Goal: Task Accomplishment & Management: Use online tool/utility

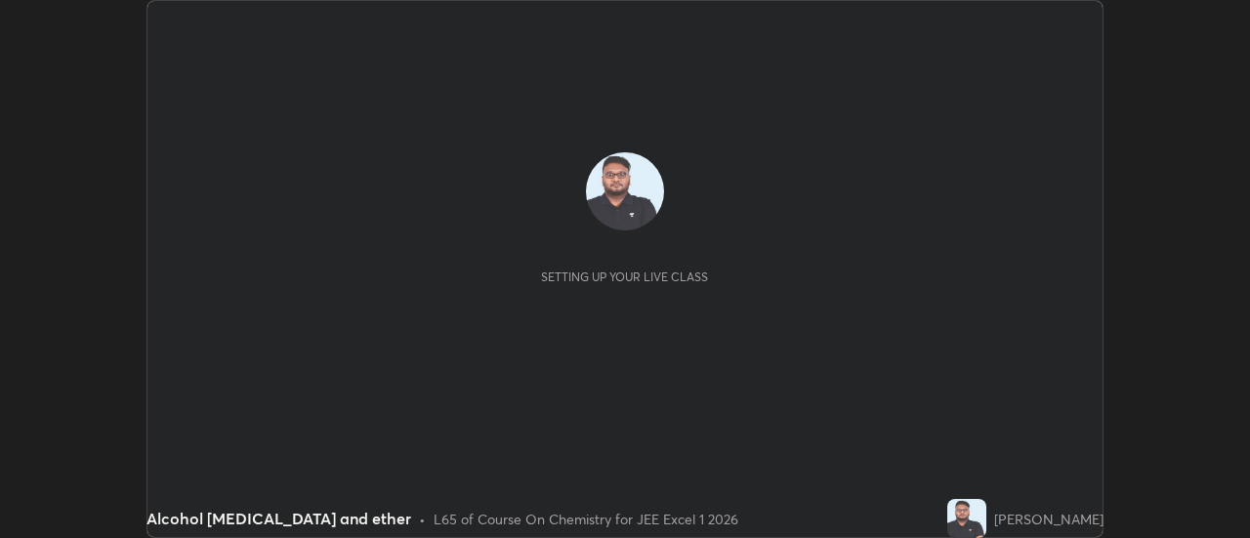
scroll to position [538, 1249]
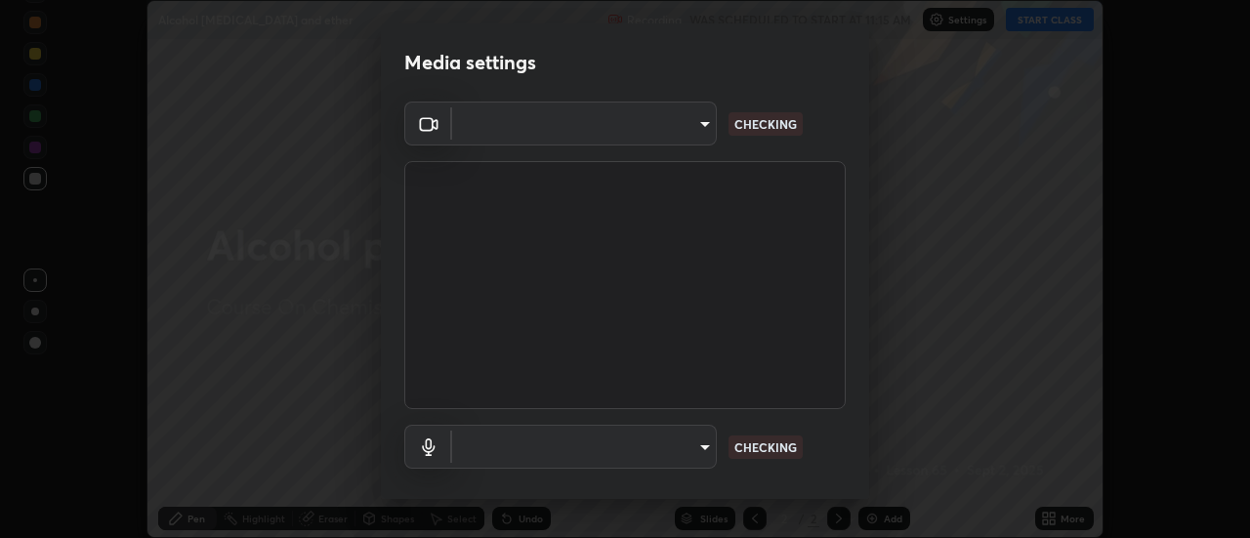
type input "caf49ec54a37a300f18a745029e6699aa5b4e8308e9b854ccb2be74767217637"
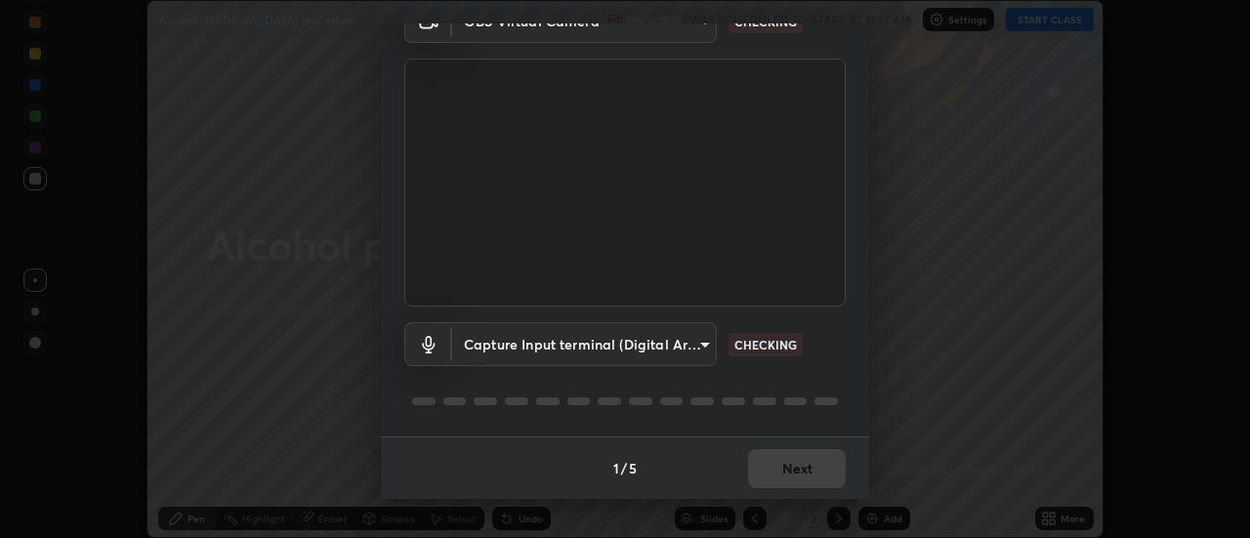
click at [678, 344] on body "Erase all Alcohol [MEDICAL_DATA] and ether Recording WAS SCHEDULED TO START AT …" at bounding box center [625, 269] width 1250 height 538
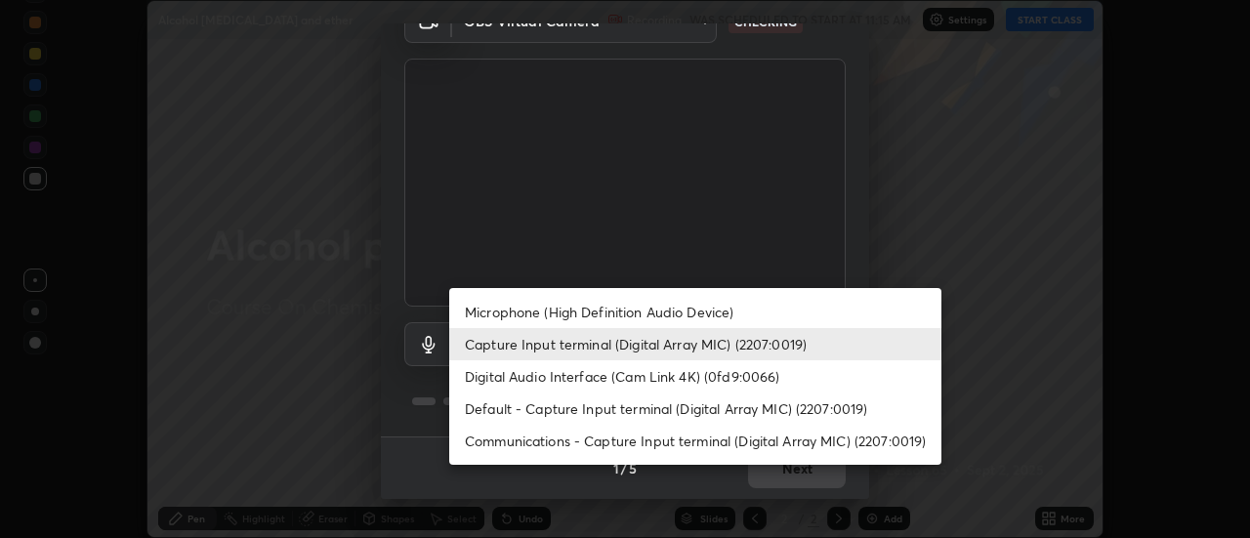
click at [661, 315] on li "Microphone (High Definition Audio Device)" at bounding box center [695, 312] width 492 height 32
type input "c080e6ef351c87e958f7175a3d006ec0abb14e621287a1d223c132b4d988b3e6"
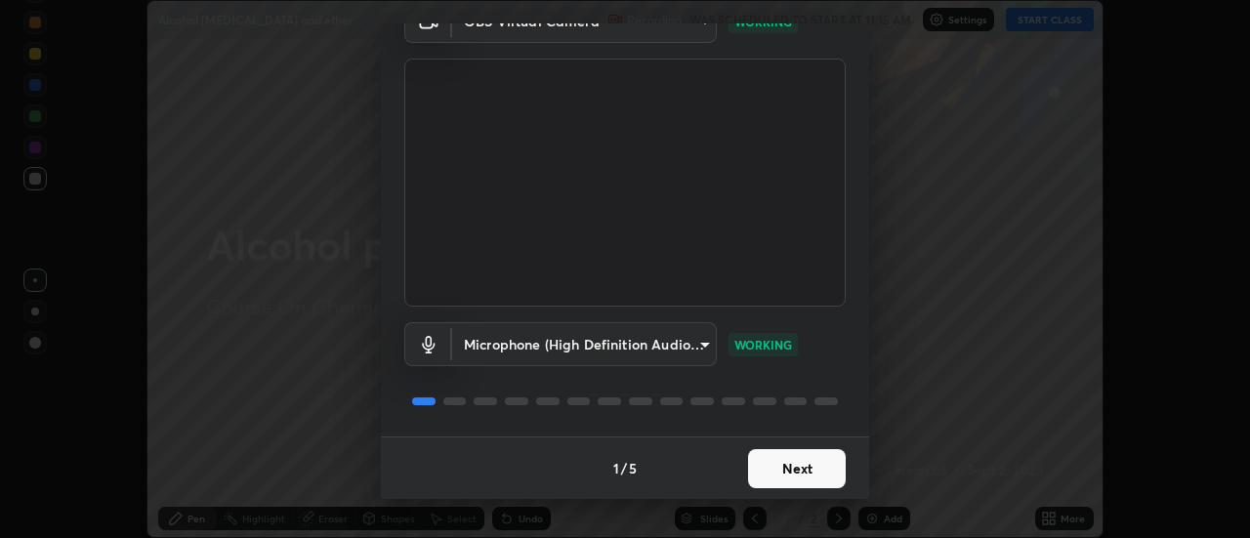
click at [768, 471] on button "Next" at bounding box center [797, 468] width 98 height 39
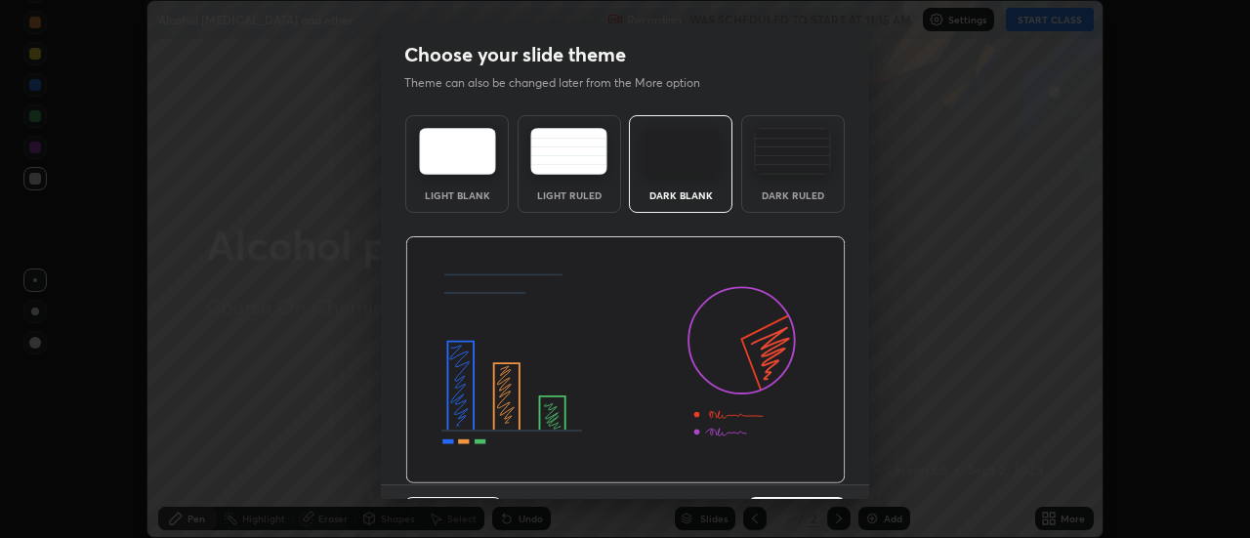
click at [789, 474] on img at bounding box center [625, 360] width 440 height 248
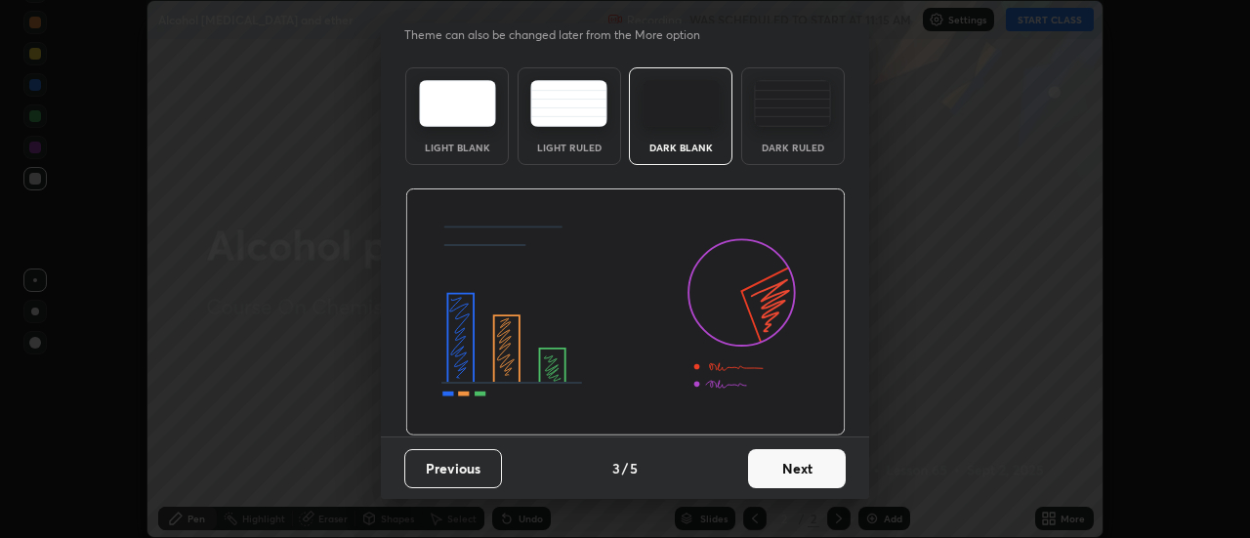
click at [774, 457] on button "Next" at bounding box center [797, 468] width 98 height 39
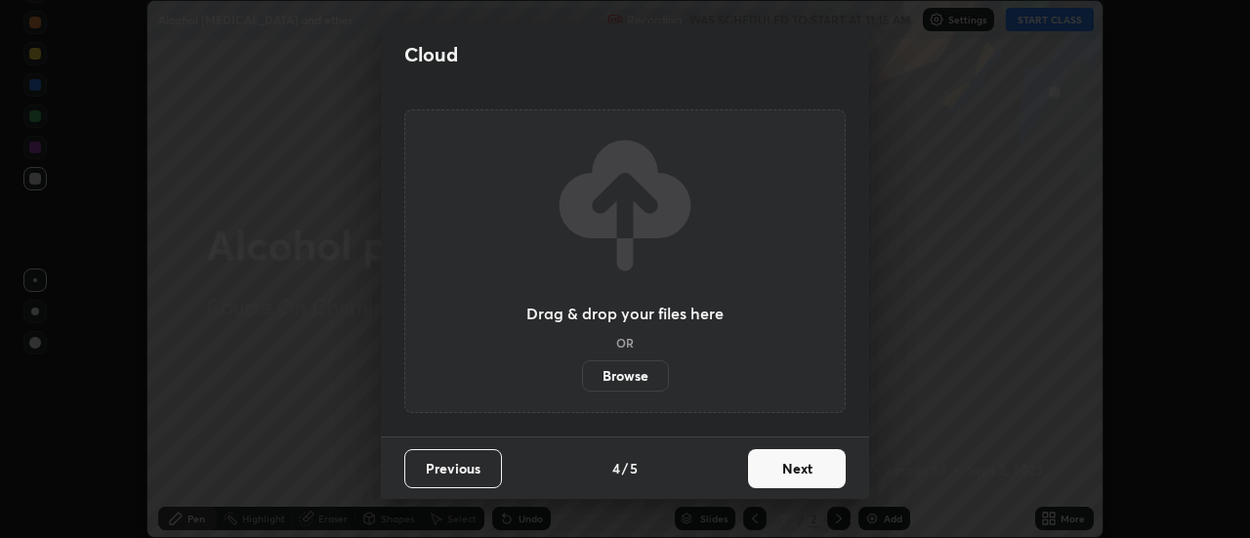
click at [784, 473] on button "Next" at bounding box center [797, 468] width 98 height 39
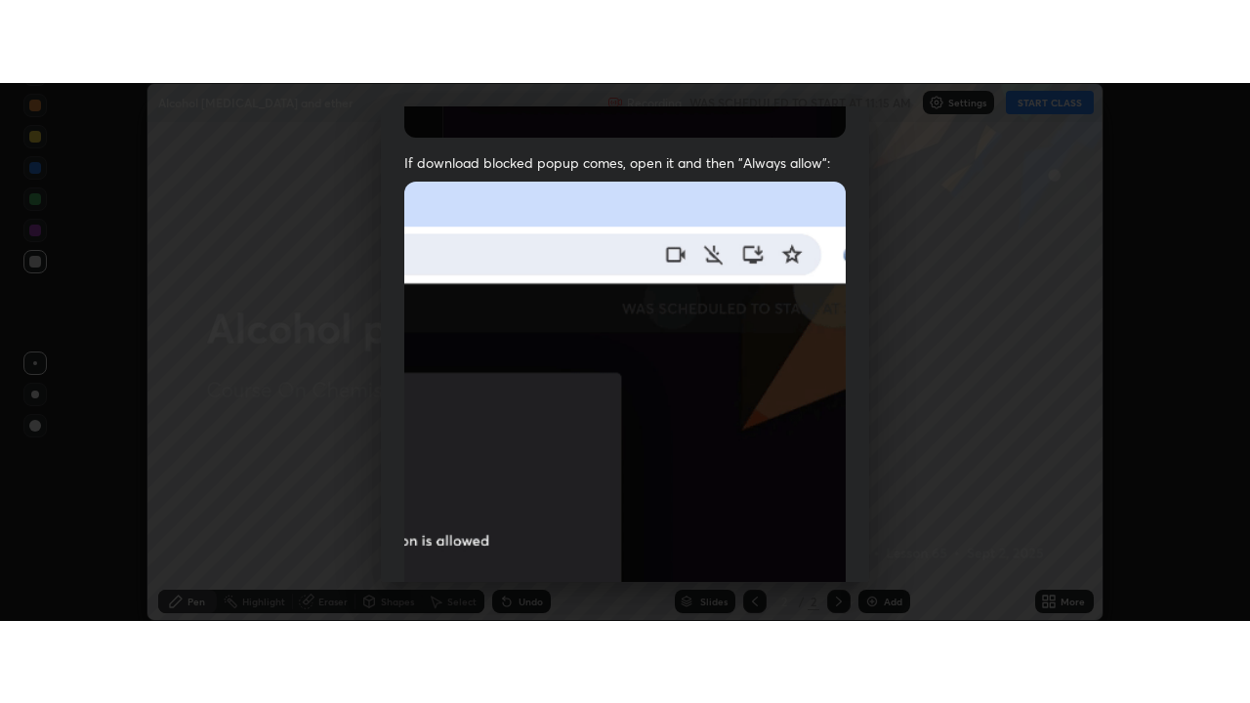
scroll to position [501, 0]
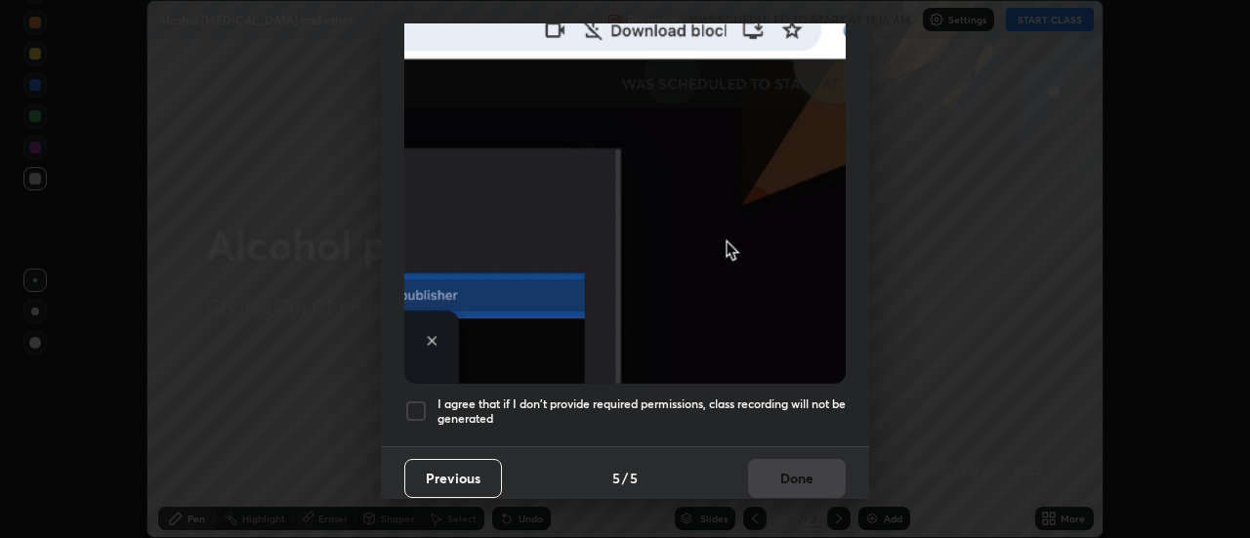
click at [738, 396] on h5 "I agree that if I don't provide required permissions, class recording will not …" at bounding box center [641, 411] width 408 height 30
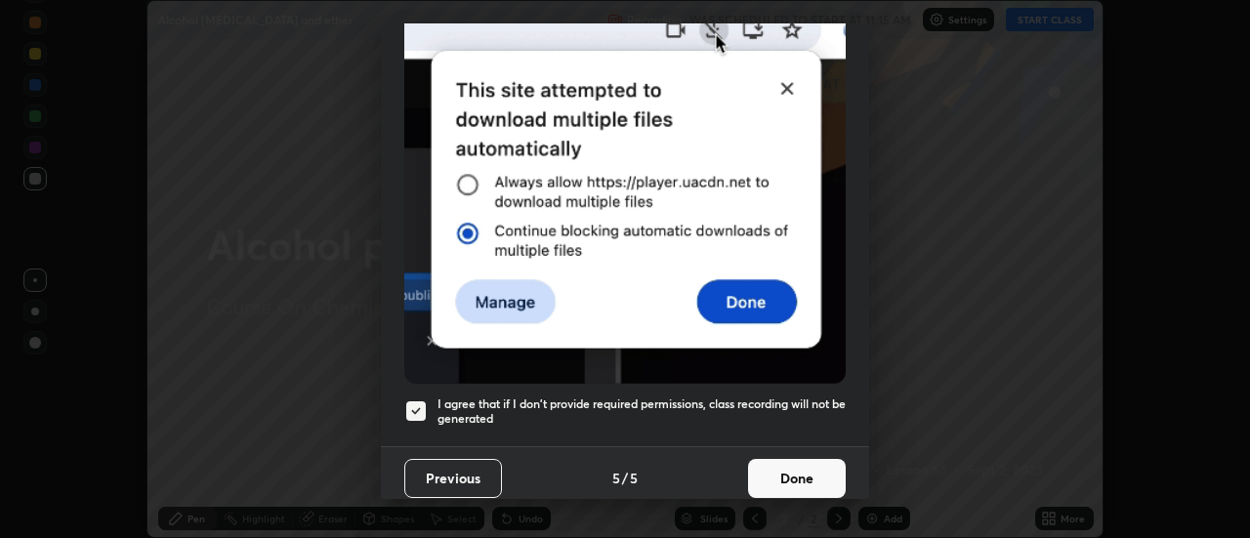
click at [759, 464] on button "Done" at bounding box center [797, 478] width 98 height 39
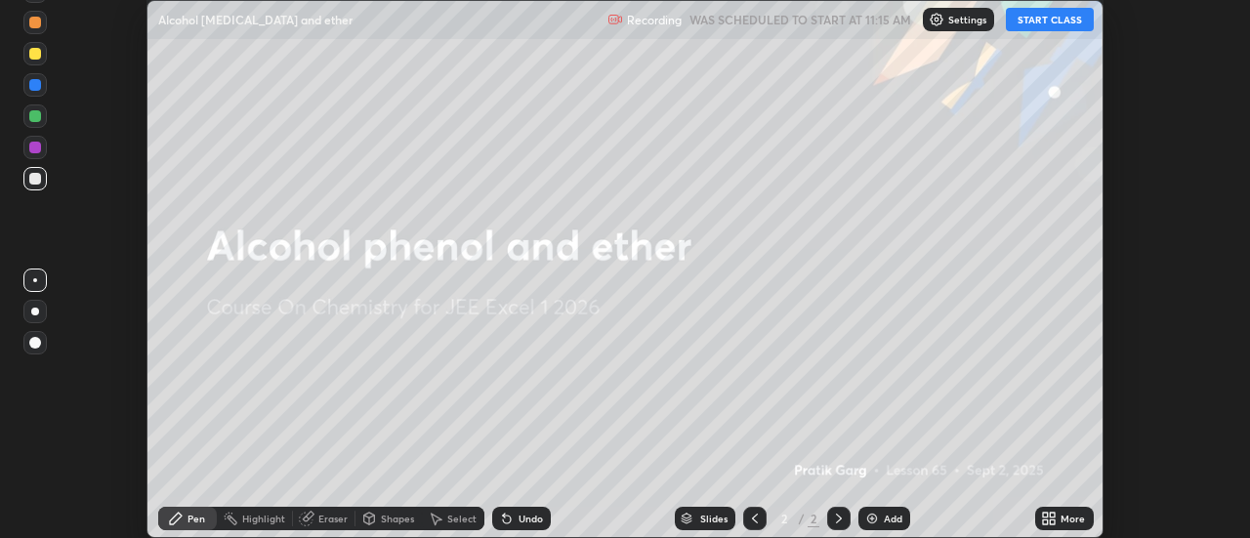
click at [1053, 515] on icon at bounding box center [1052, 515] width 5 height 5
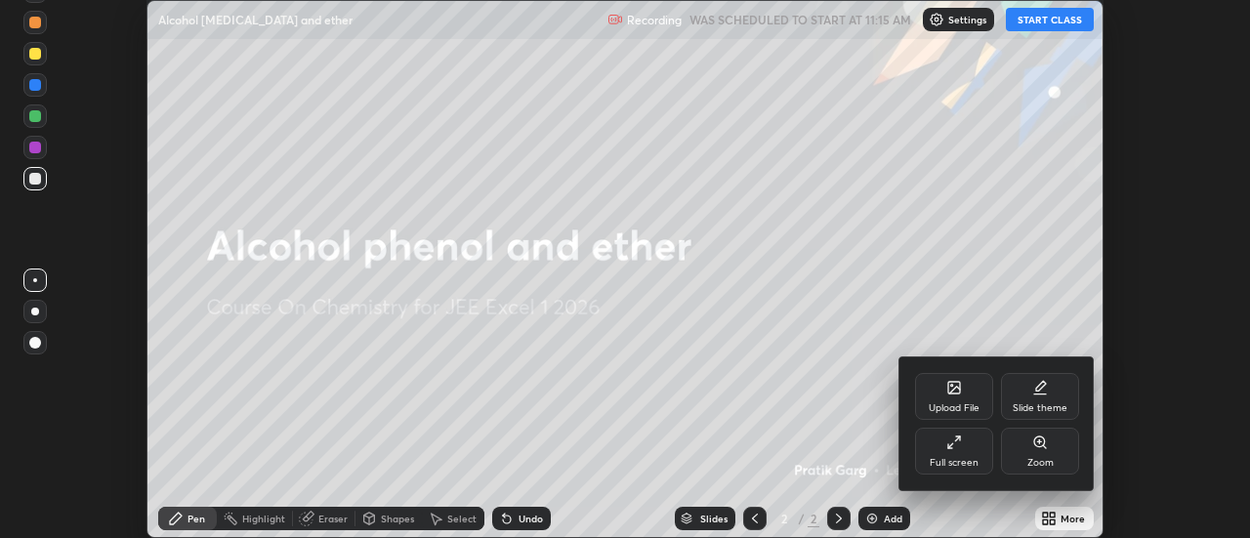
click at [974, 447] on div "Full screen" at bounding box center [954, 451] width 78 height 47
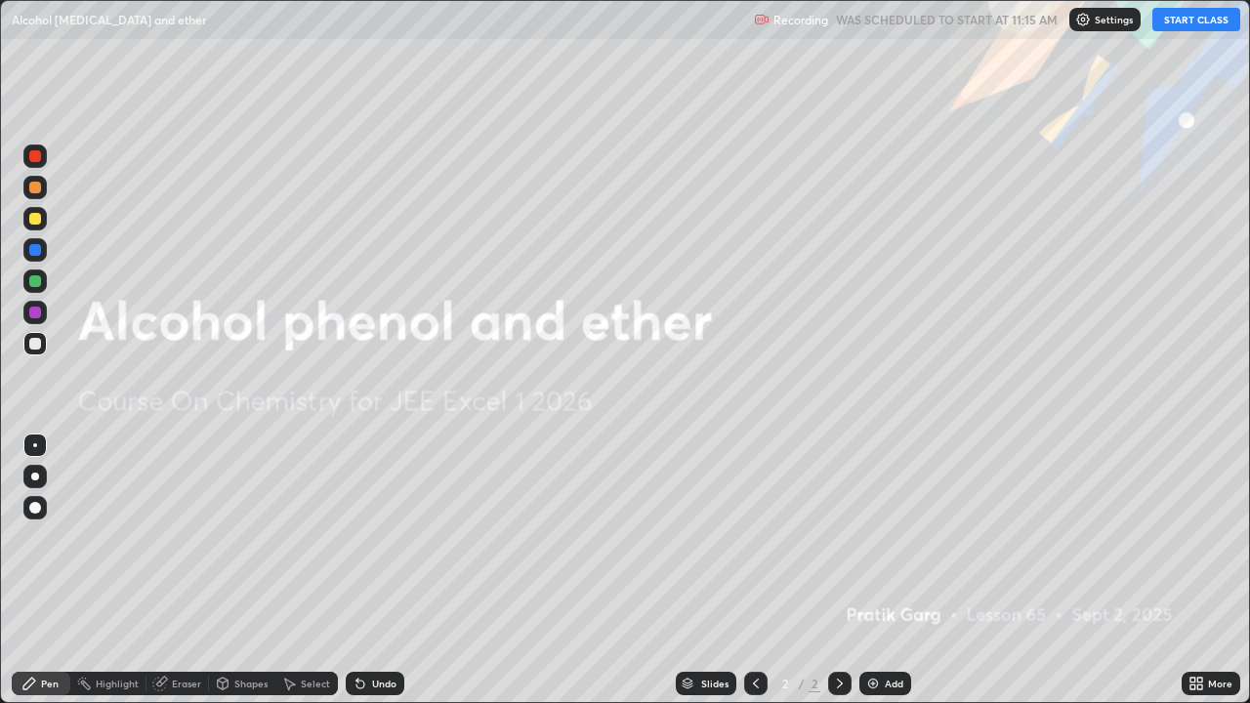
scroll to position [703, 1250]
click at [1175, 20] on button "START CLASS" at bounding box center [1196, 19] width 88 height 23
click at [1176, 19] on button "START CLASS" at bounding box center [1196, 19] width 88 height 23
click at [885, 537] on div "Add" at bounding box center [885, 683] width 52 height 23
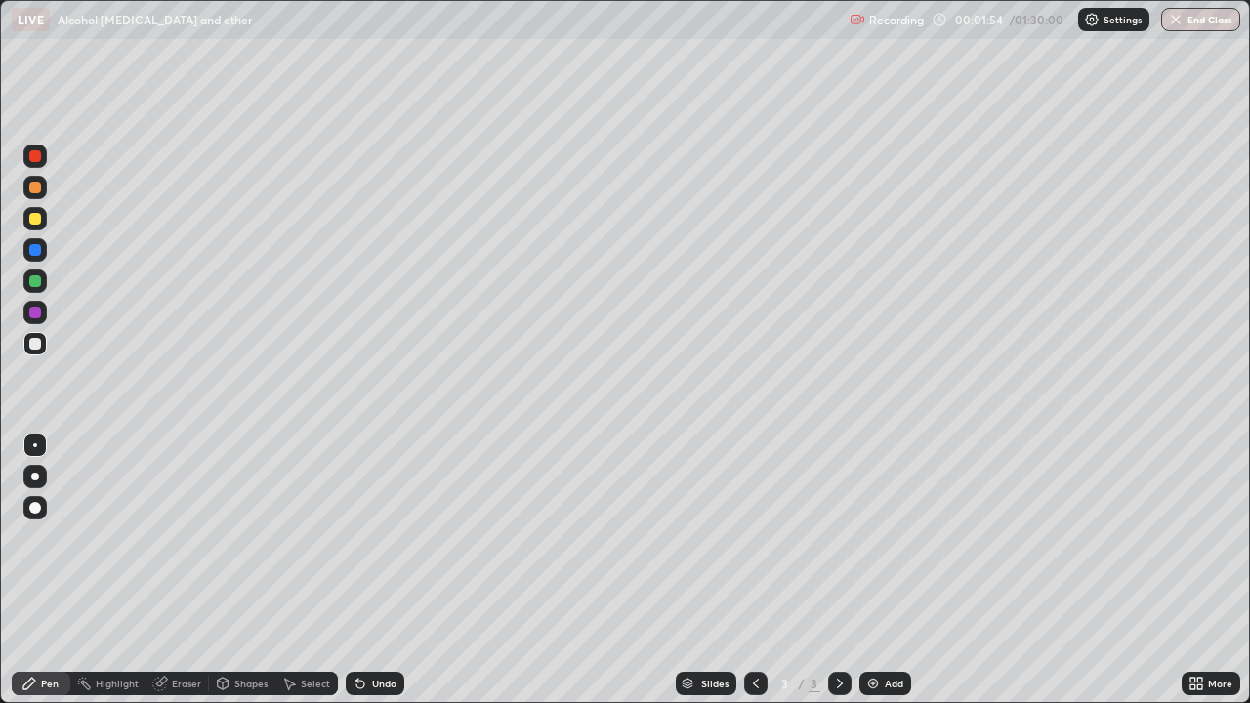
click at [34, 220] on div at bounding box center [35, 219] width 12 height 12
click at [380, 537] on div "Undo" at bounding box center [375, 683] width 59 height 23
click at [380, 537] on div "Undo" at bounding box center [384, 684] width 24 height 10
click at [383, 537] on div "Undo" at bounding box center [384, 684] width 24 height 10
click at [373, 537] on div "Undo" at bounding box center [375, 683] width 59 height 23
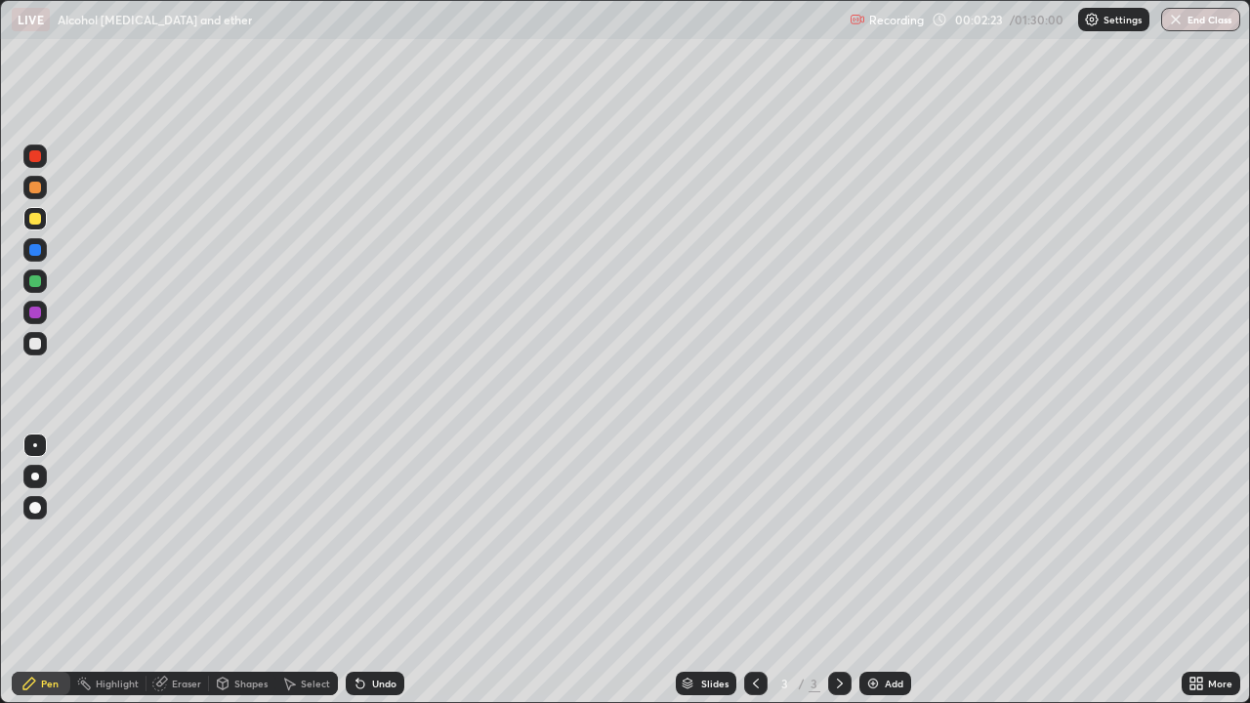
click at [30, 277] on div at bounding box center [35, 281] width 12 height 12
click at [194, 537] on div "Eraser" at bounding box center [186, 684] width 29 height 10
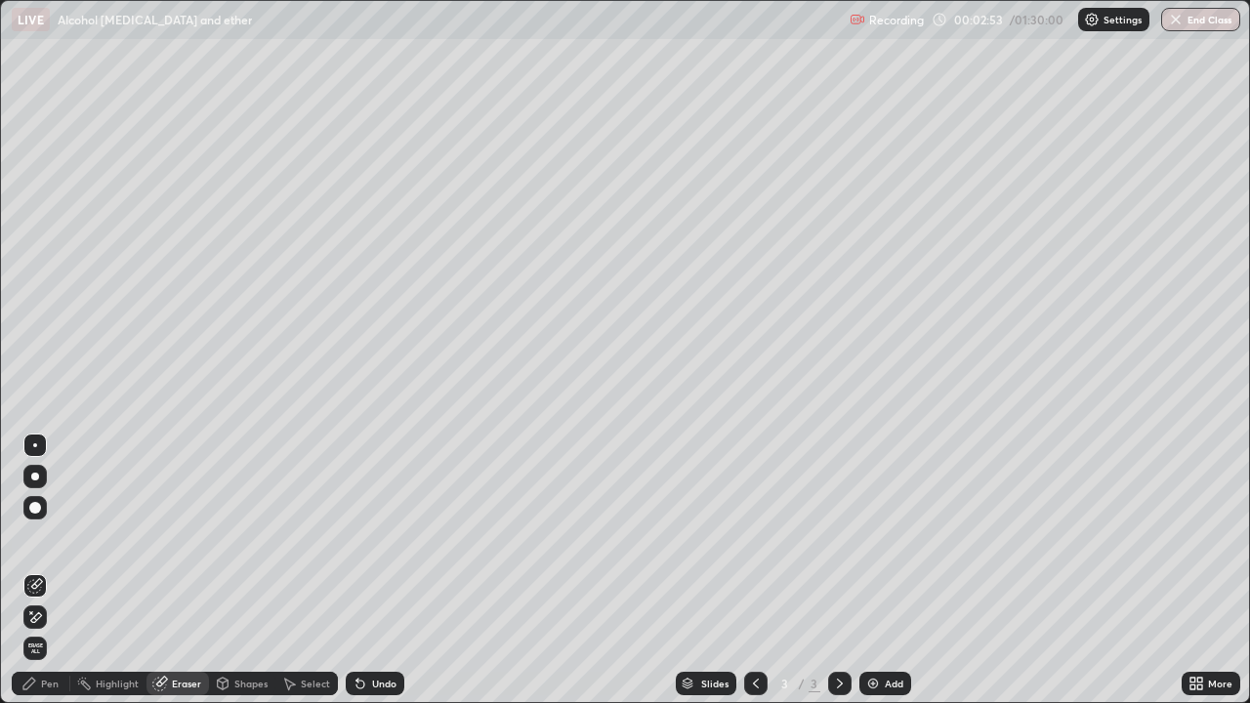
click at [46, 537] on div "Pen" at bounding box center [41, 683] width 59 height 23
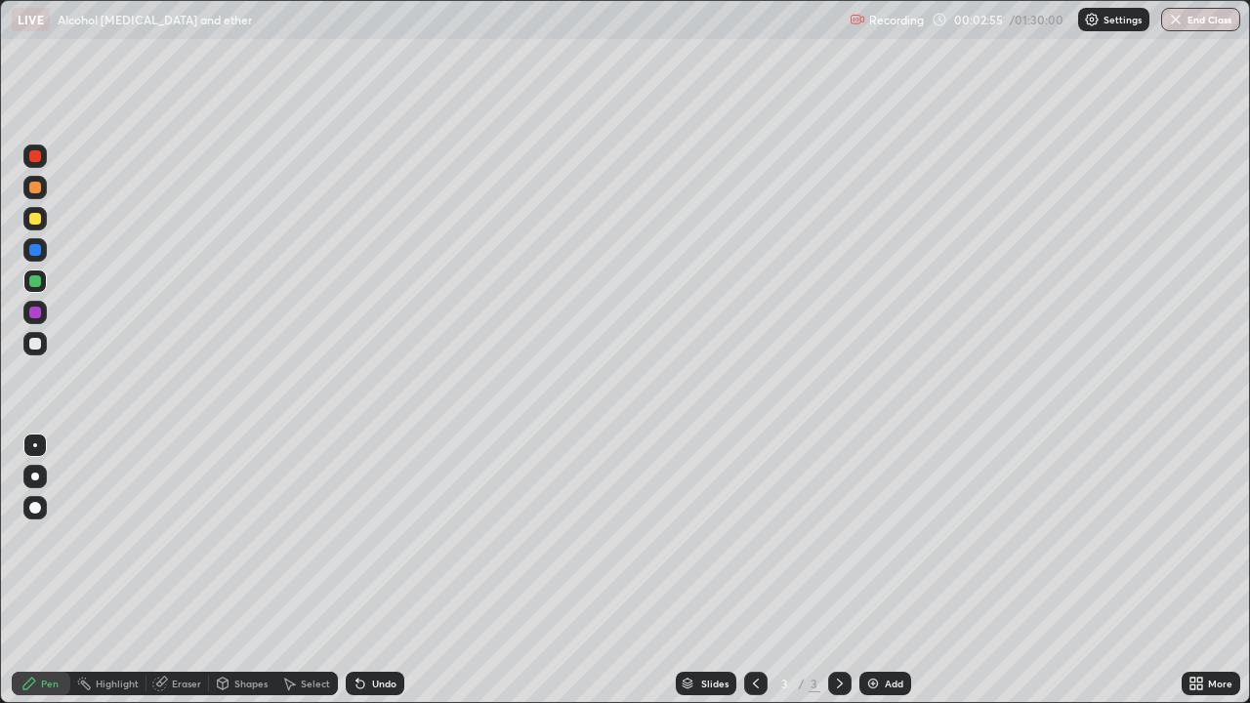
click at [241, 537] on div "Shapes" at bounding box center [250, 684] width 33 height 10
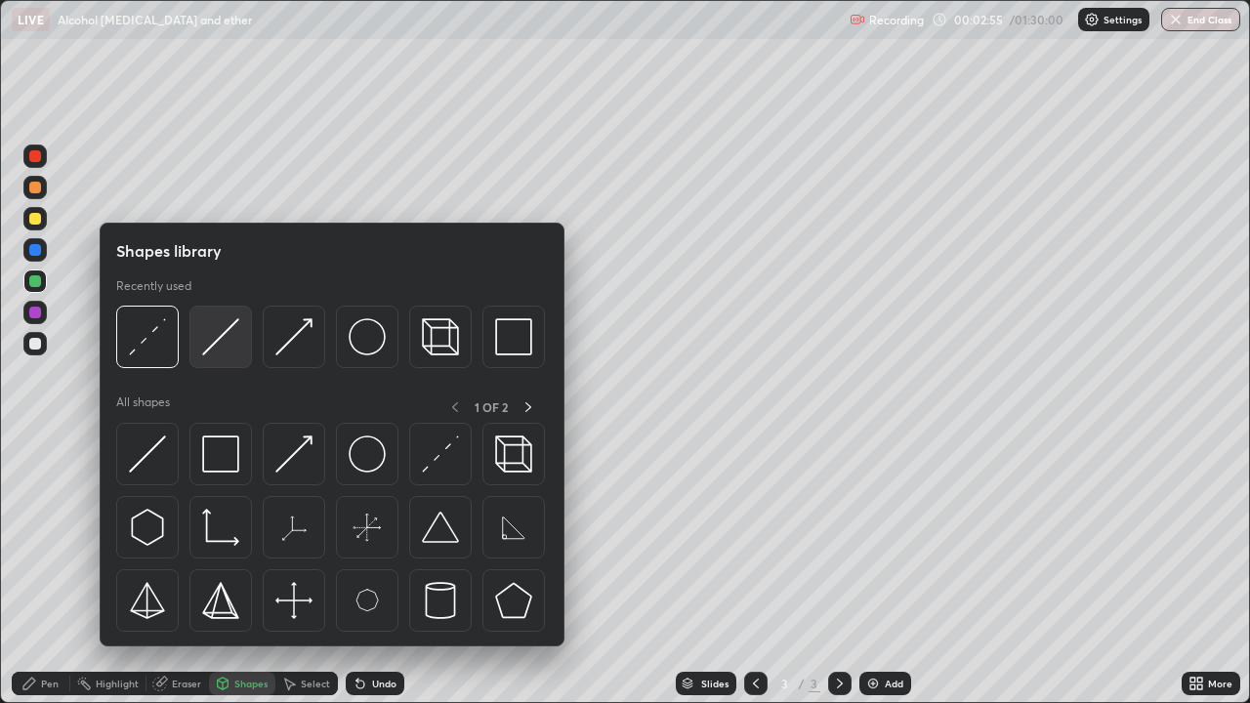
click at [221, 348] on img at bounding box center [220, 336] width 37 height 37
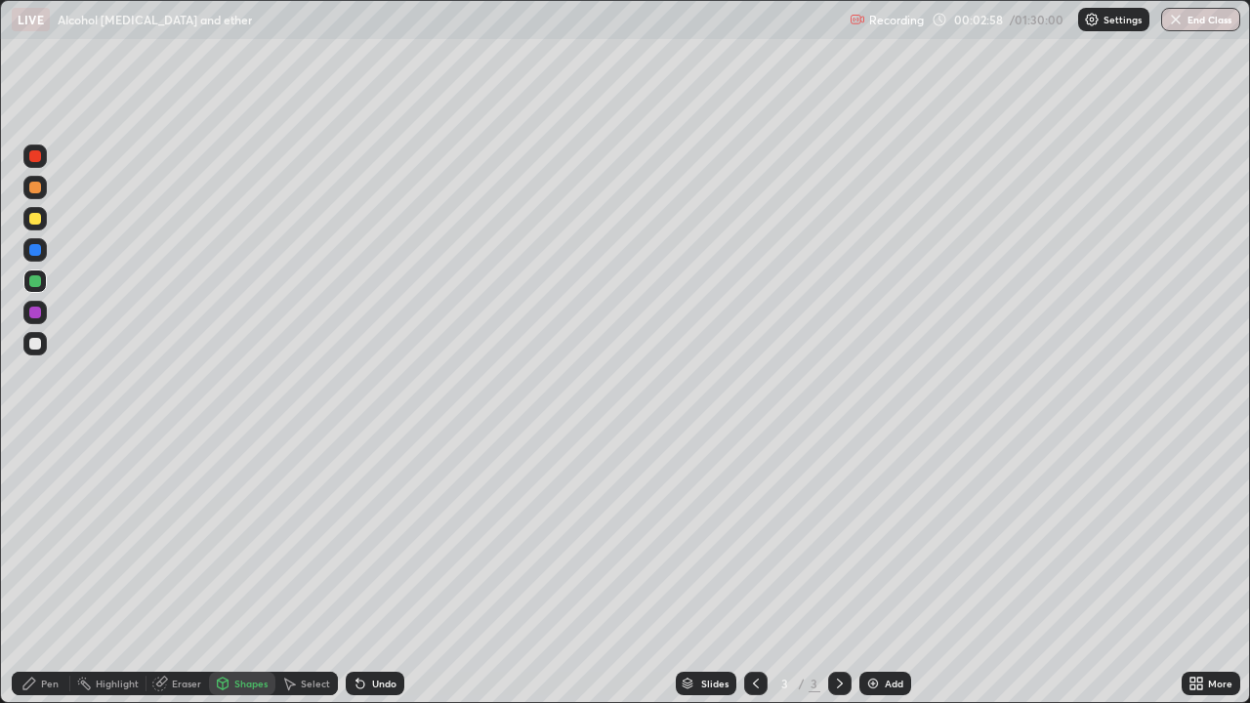
click at [42, 537] on div "Pen" at bounding box center [41, 683] width 59 height 23
click at [381, 537] on div "Undo" at bounding box center [384, 684] width 24 height 10
click at [380, 537] on div "Undo" at bounding box center [384, 684] width 24 height 10
click at [383, 537] on div "Undo" at bounding box center [384, 684] width 24 height 10
click at [382, 537] on div "Undo" at bounding box center [384, 684] width 24 height 10
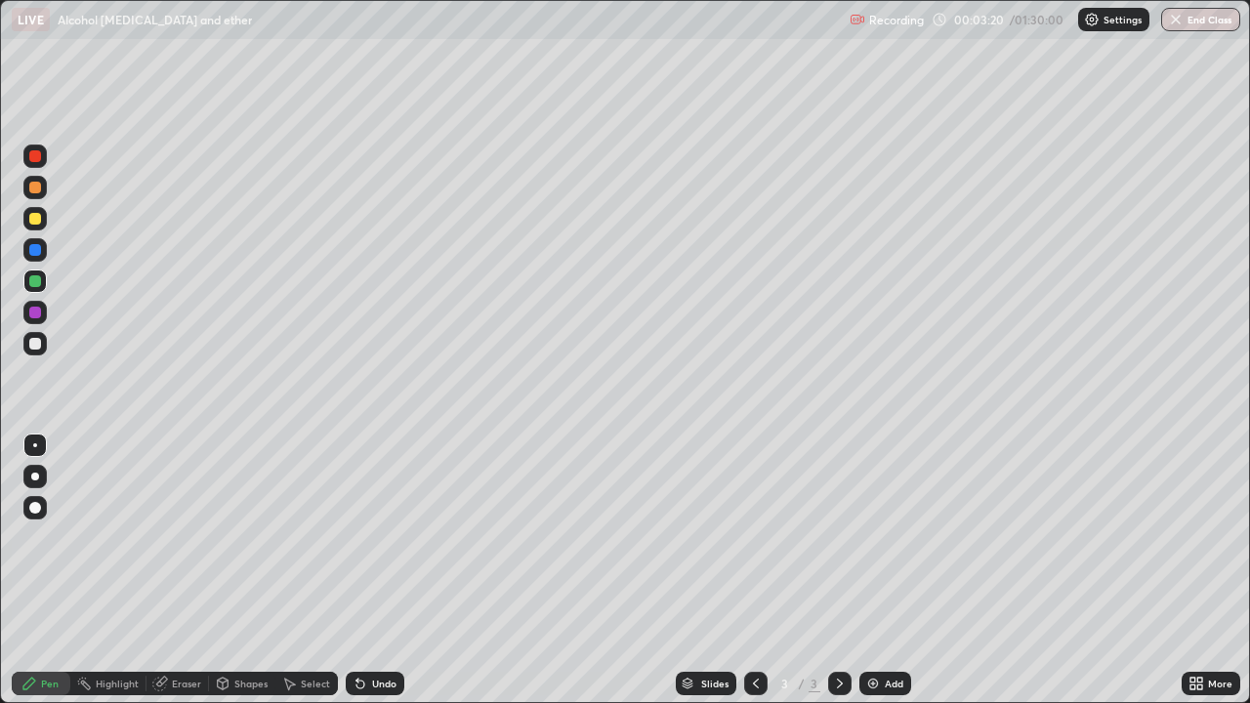
click at [382, 537] on div "Undo" at bounding box center [384, 684] width 24 height 10
click at [383, 537] on div "Undo" at bounding box center [384, 684] width 24 height 10
click at [387, 537] on div "Undo" at bounding box center [384, 684] width 24 height 10
click at [388, 537] on div "Undo" at bounding box center [384, 684] width 24 height 10
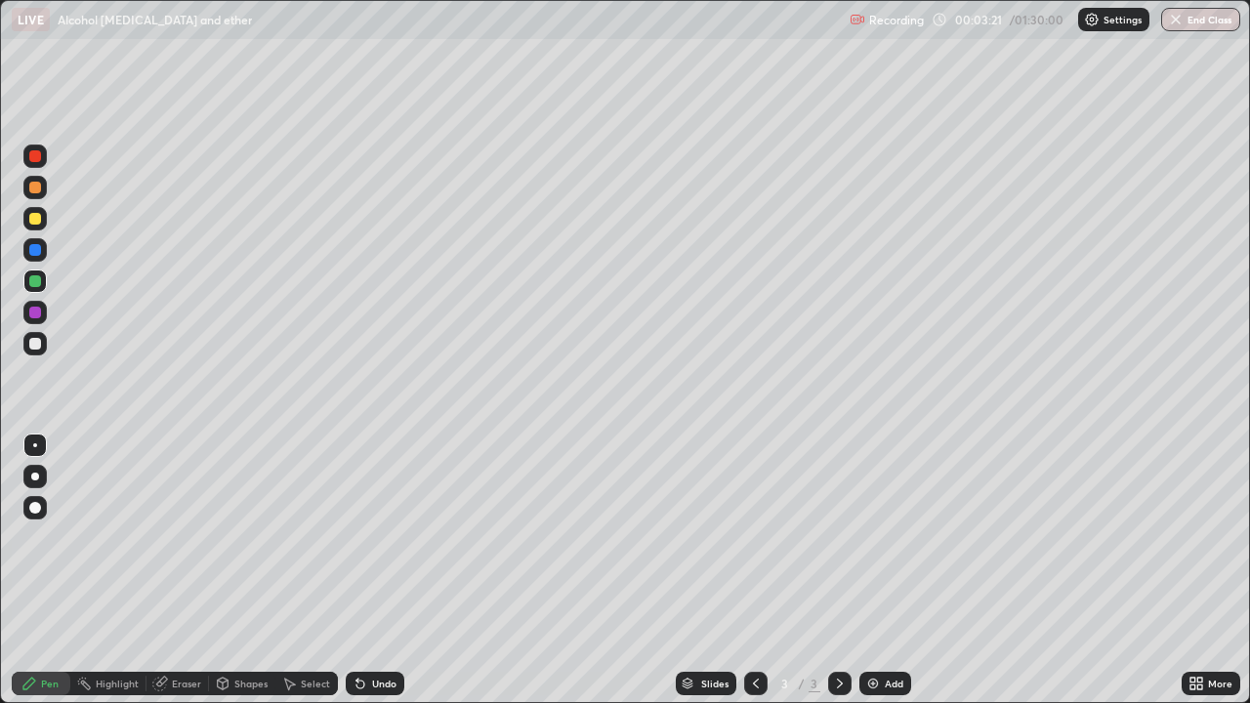
click at [388, 537] on div "Undo" at bounding box center [384, 684] width 24 height 10
click at [386, 537] on div "Undo" at bounding box center [384, 684] width 24 height 10
click at [384, 537] on div "Undo" at bounding box center [384, 684] width 24 height 10
click at [382, 537] on div "Undo" at bounding box center [384, 684] width 24 height 10
click at [380, 537] on div "Undo" at bounding box center [384, 684] width 24 height 10
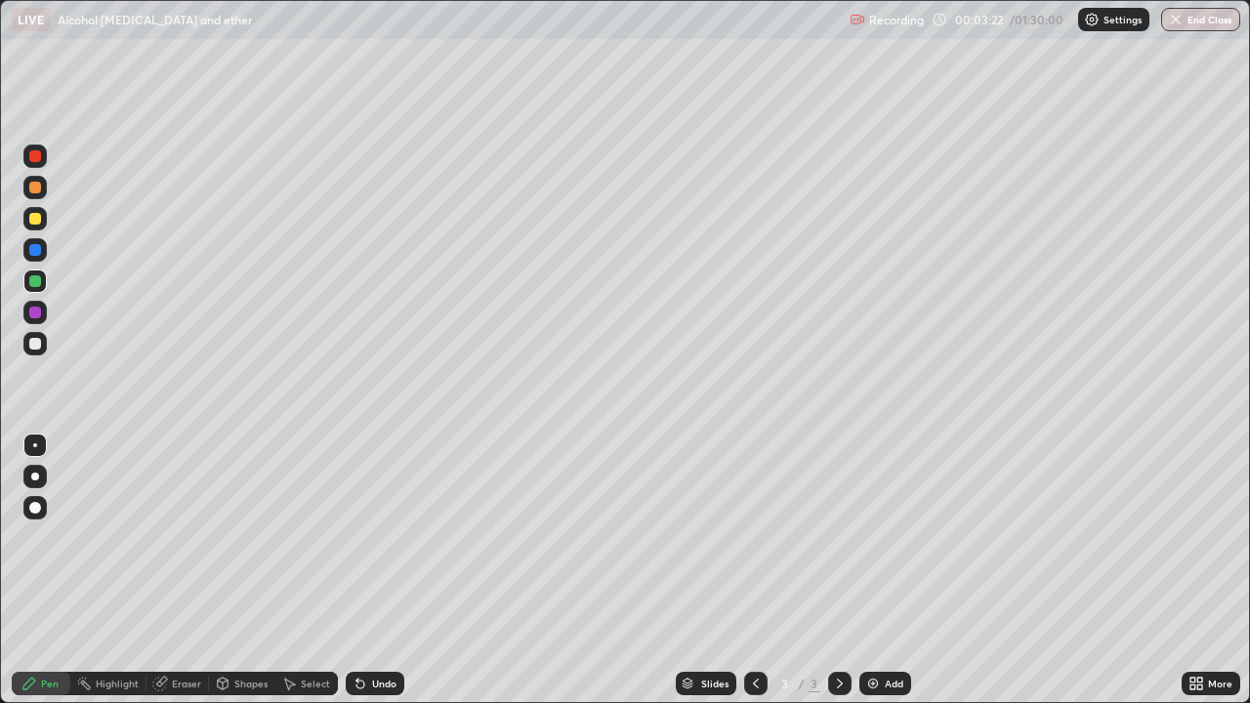
click at [378, 537] on div "Undo" at bounding box center [384, 684] width 24 height 10
click at [380, 537] on div "Undo" at bounding box center [384, 684] width 24 height 10
click at [885, 537] on div "Add" at bounding box center [894, 684] width 19 height 10
click at [34, 219] on div at bounding box center [35, 219] width 12 height 12
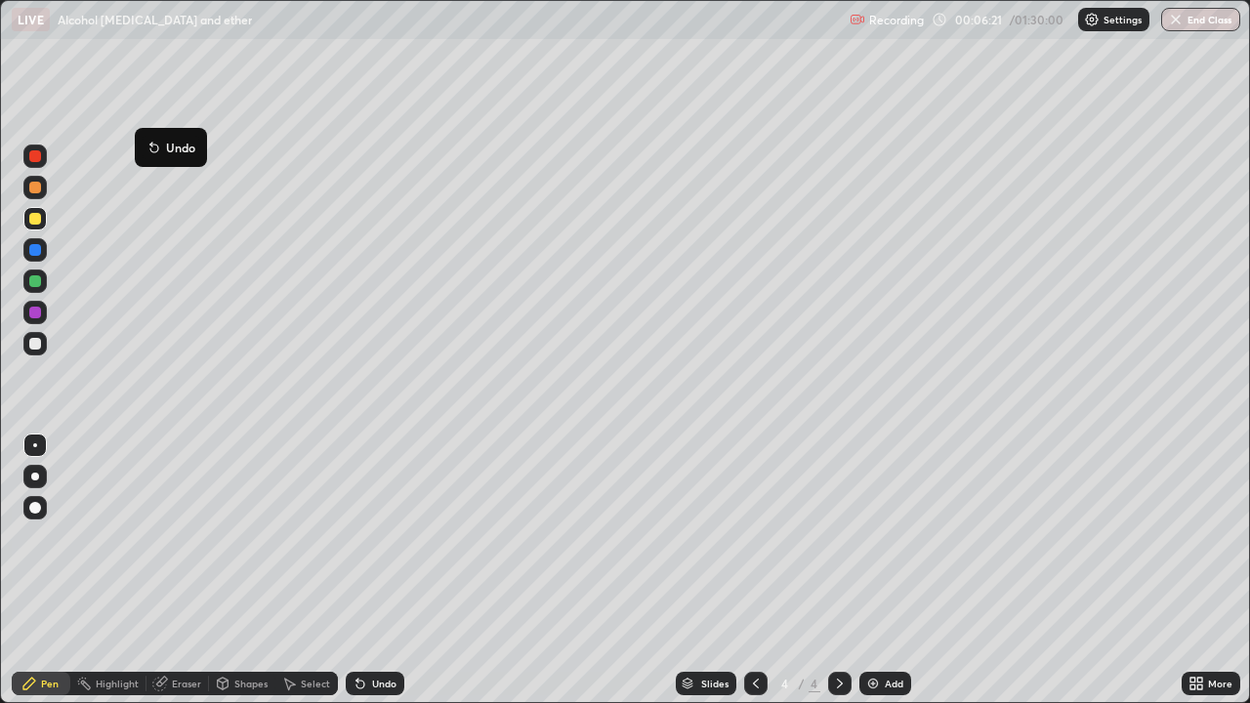
click at [178, 137] on button "Undo" at bounding box center [171, 147] width 57 height 23
click at [40, 284] on div at bounding box center [35, 281] width 12 height 12
click at [384, 537] on div "Undo" at bounding box center [384, 684] width 24 height 10
click at [383, 537] on div "Undo" at bounding box center [384, 684] width 24 height 10
click at [34, 221] on div at bounding box center [35, 219] width 12 height 12
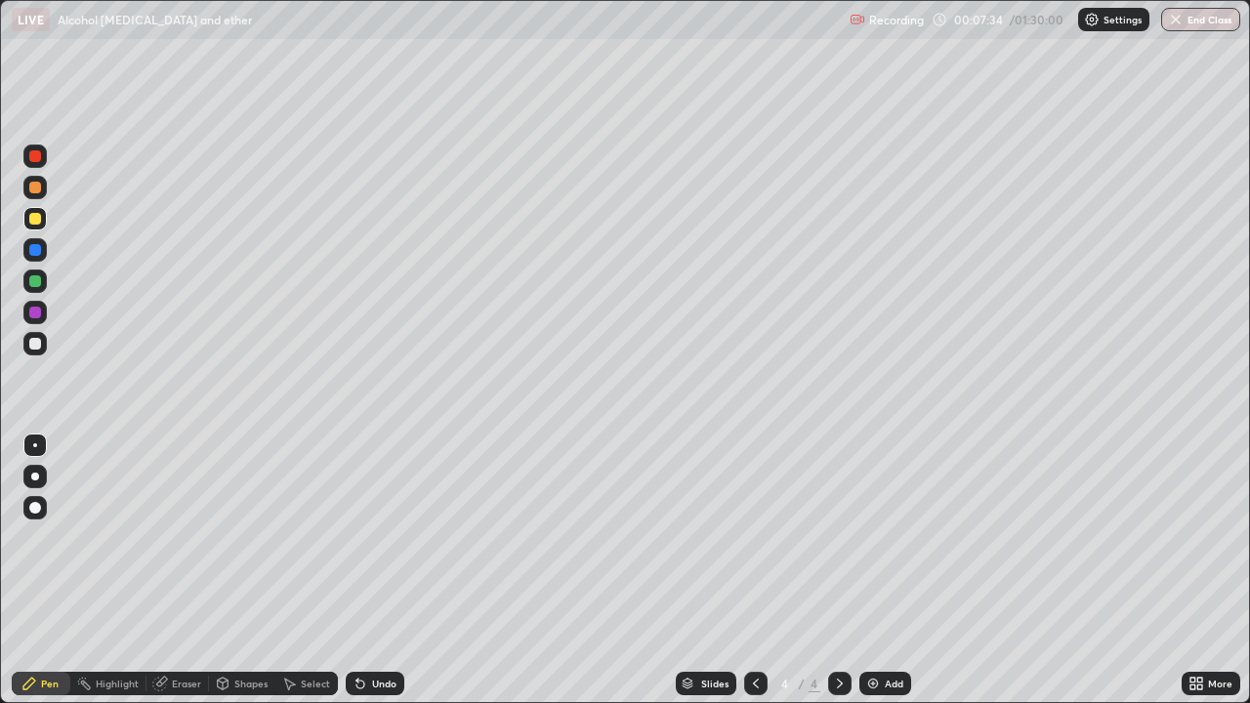
click at [28, 344] on div at bounding box center [34, 343] width 23 height 23
click at [33, 284] on div at bounding box center [35, 281] width 12 height 12
click at [45, 223] on div at bounding box center [34, 218] width 23 height 23
click at [879, 537] on div "Add" at bounding box center [885, 683] width 52 height 23
click at [38, 191] on div at bounding box center [35, 188] width 12 height 12
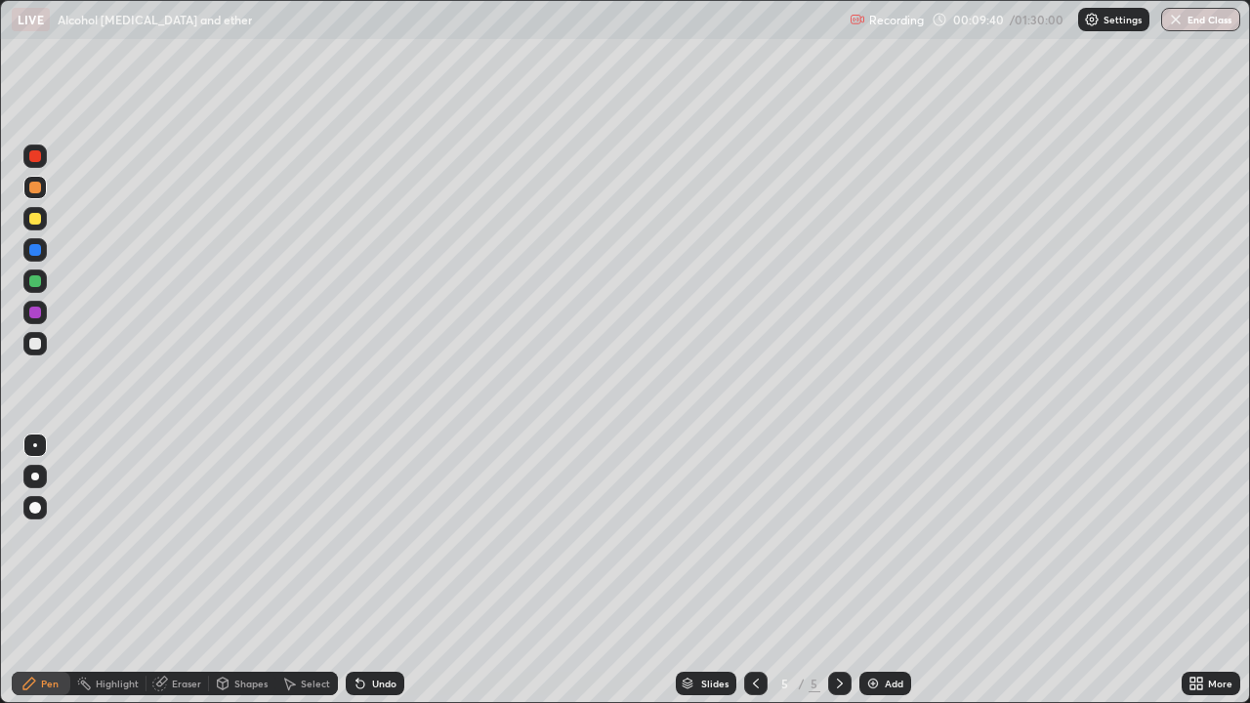
click at [756, 537] on icon at bounding box center [756, 684] width 16 height 16
click at [840, 537] on icon at bounding box center [840, 684] width 16 height 16
click at [725, 537] on div "Slides" at bounding box center [706, 683] width 61 height 23
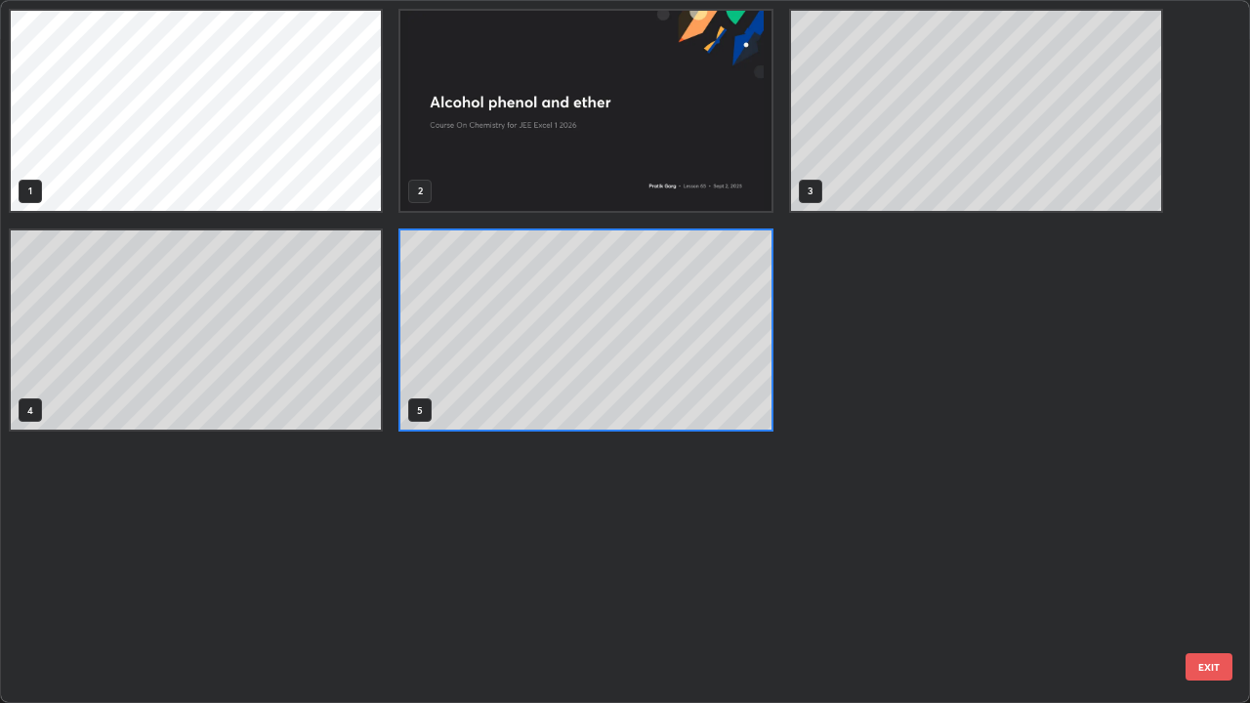
scroll to position [695, 1238]
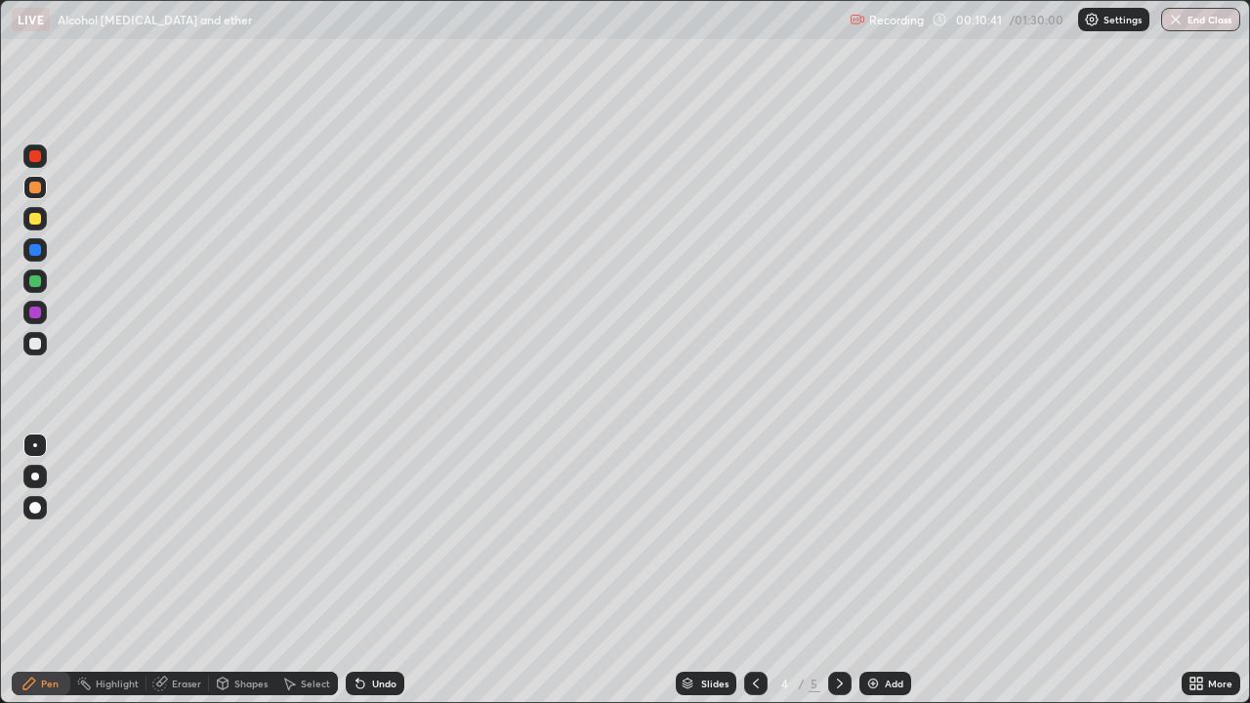
click at [25, 215] on div at bounding box center [34, 218] width 23 height 23
click at [377, 537] on div "Undo" at bounding box center [375, 683] width 59 height 23
click at [380, 537] on div "Undo" at bounding box center [375, 683] width 59 height 23
click at [372, 537] on div "Undo" at bounding box center [384, 684] width 24 height 10
click at [378, 537] on div "Undo" at bounding box center [384, 684] width 24 height 10
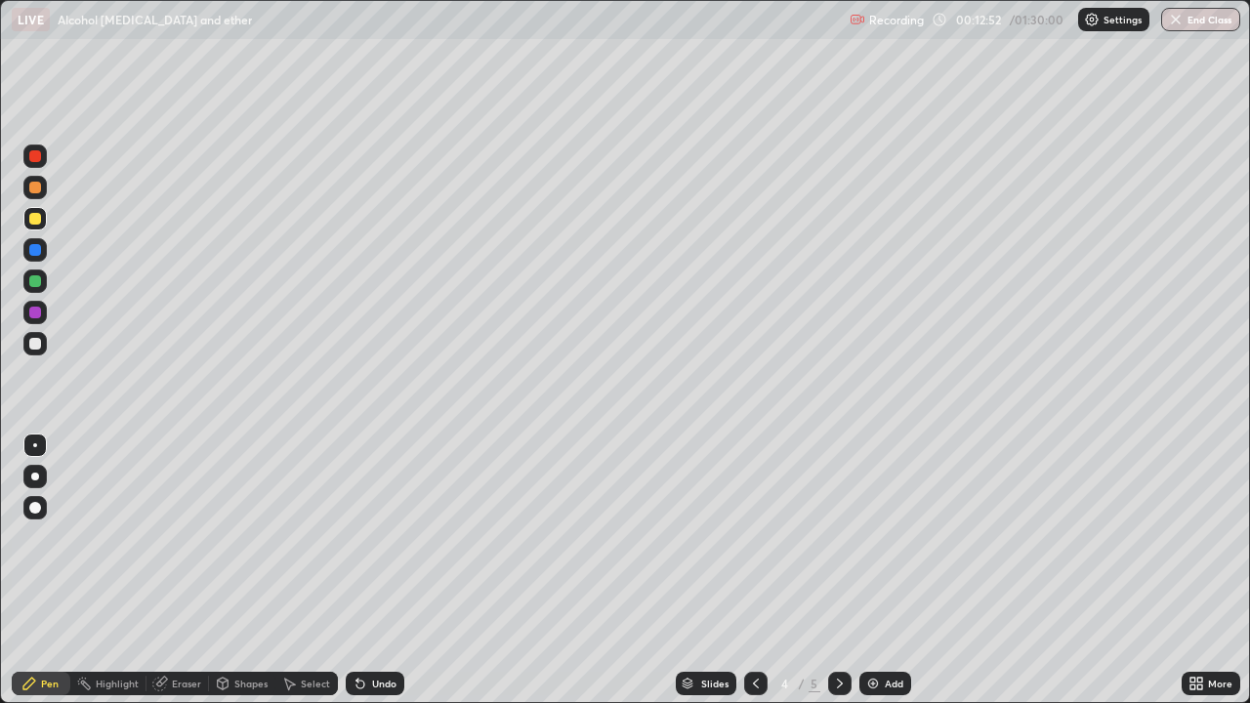
click at [384, 537] on div "Undo" at bounding box center [375, 683] width 59 height 23
click at [384, 537] on div "Undo" at bounding box center [384, 684] width 24 height 10
click at [380, 537] on div "Undo" at bounding box center [384, 684] width 24 height 10
click at [881, 537] on div "Add" at bounding box center [885, 683] width 52 height 23
click at [372, 537] on div "Undo" at bounding box center [384, 684] width 24 height 10
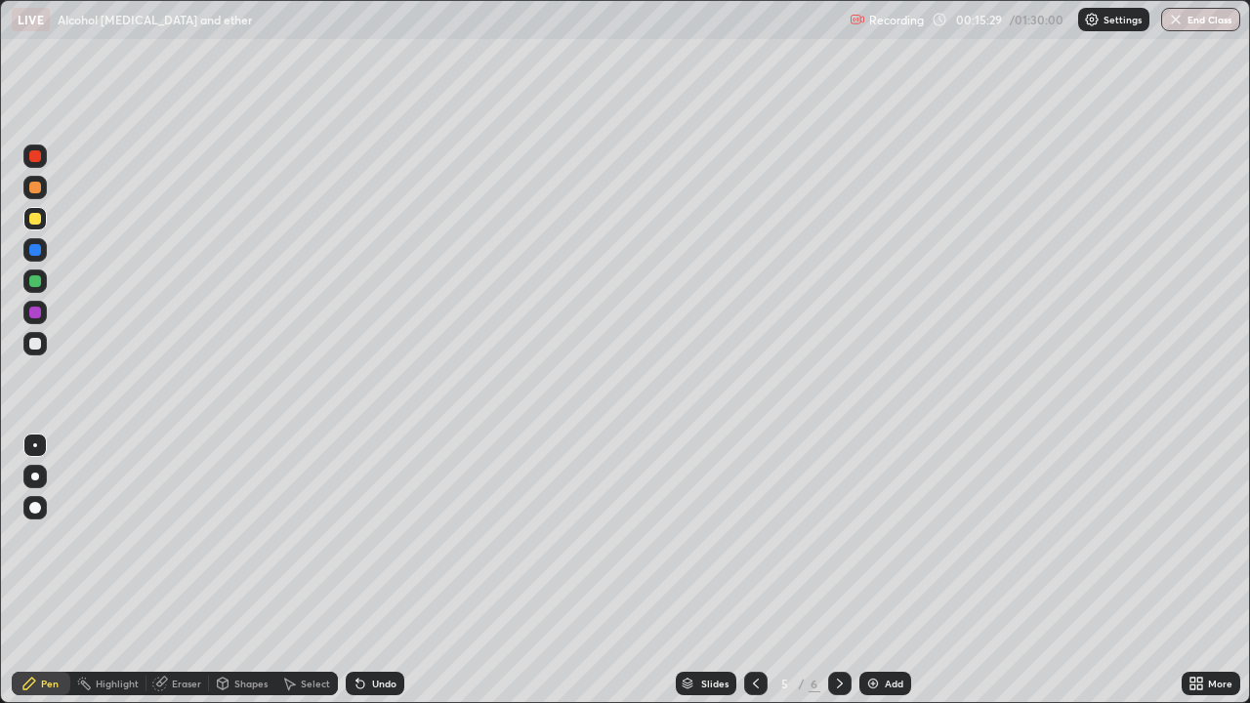
click at [37, 280] on div at bounding box center [35, 281] width 12 height 12
click at [188, 537] on div "Eraser" at bounding box center [186, 684] width 29 height 10
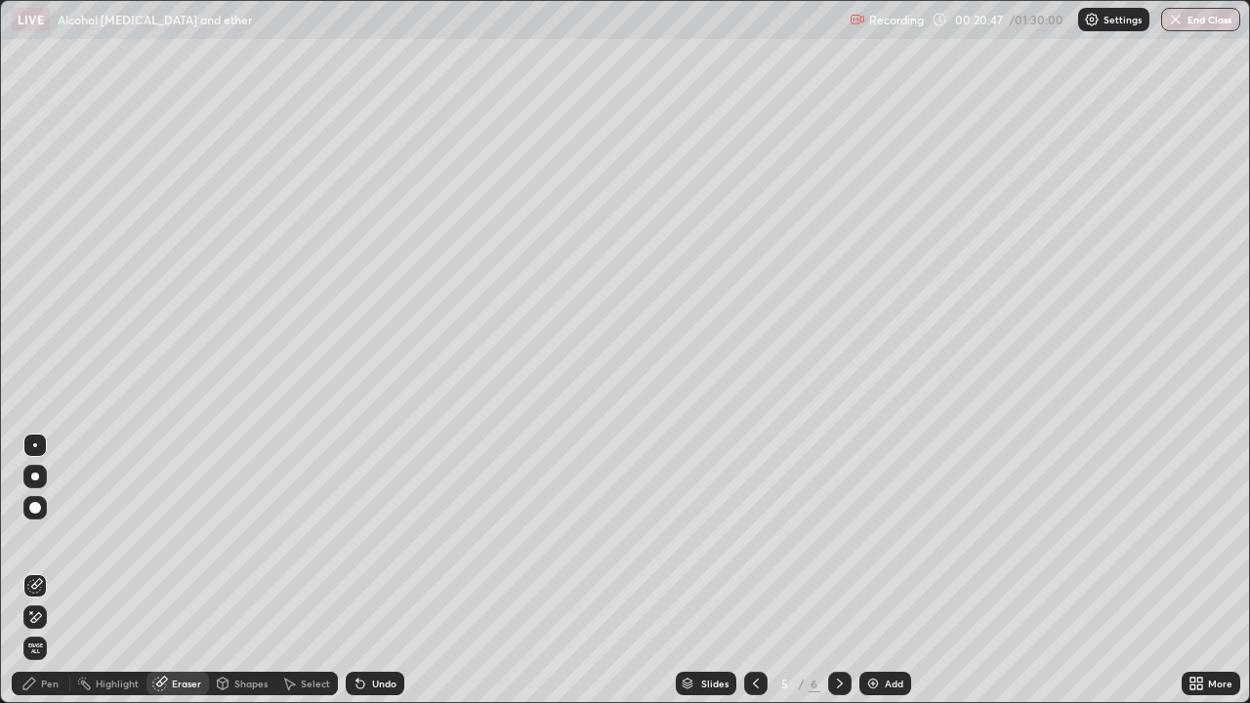
click at [42, 537] on div "Pen" at bounding box center [50, 684] width 18 height 10
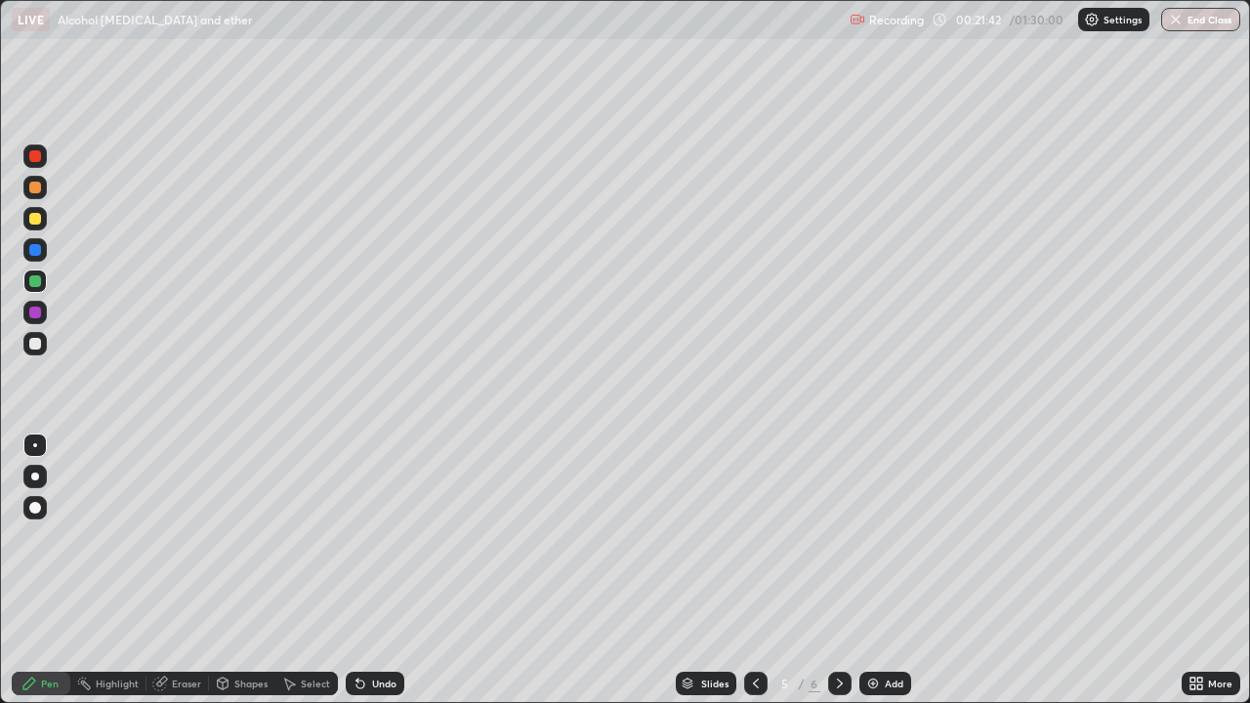
click at [894, 537] on div "Add" at bounding box center [894, 684] width 19 height 10
click at [39, 223] on div at bounding box center [35, 219] width 12 height 12
click at [40, 283] on div at bounding box center [35, 281] width 12 height 12
click at [35, 345] on div at bounding box center [35, 344] width 12 height 12
click at [379, 537] on div "Undo" at bounding box center [375, 683] width 59 height 23
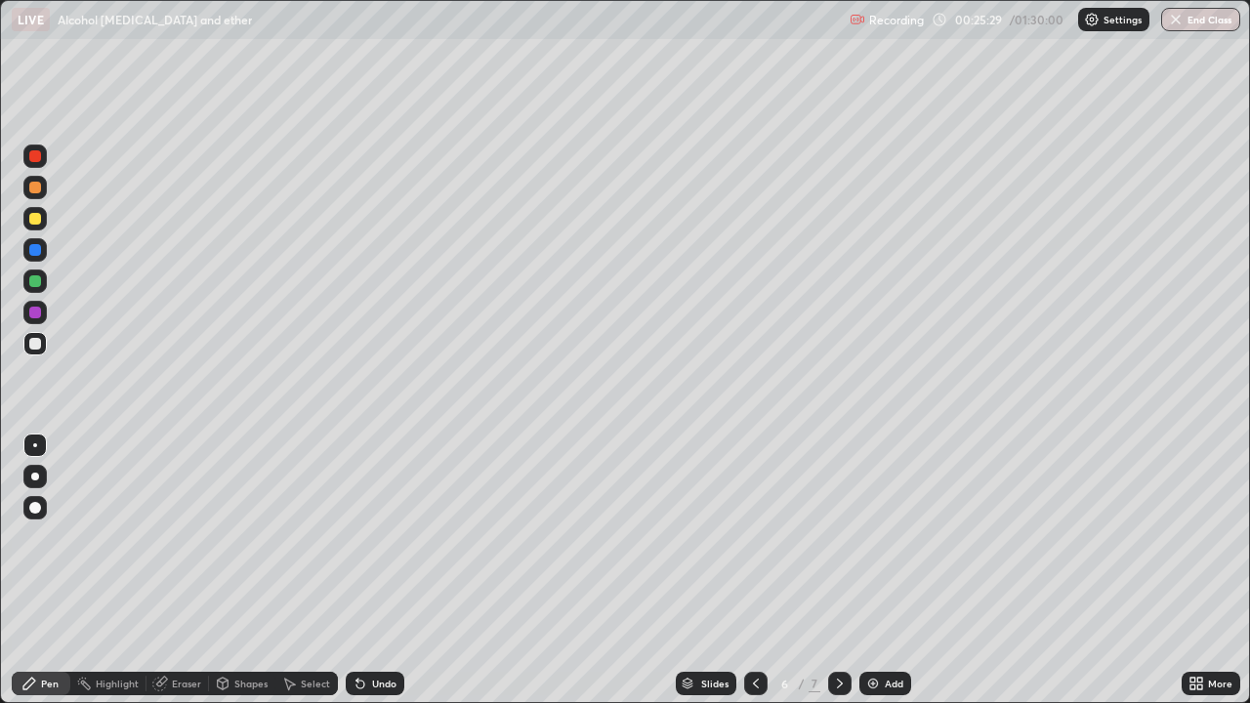
click at [379, 537] on div "Undo" at bounding box center [375, 683] width 59 height 23
click at [377, 537] on div "Undo" at bounding box center [375, 683] width 59 height 23
click at [376, 537] on div "Undo" at bounding box center [375, 683] width 59 height 23
click at [377, 537] on div "Undo" at bounding box center [375, 683] width 59 height 23
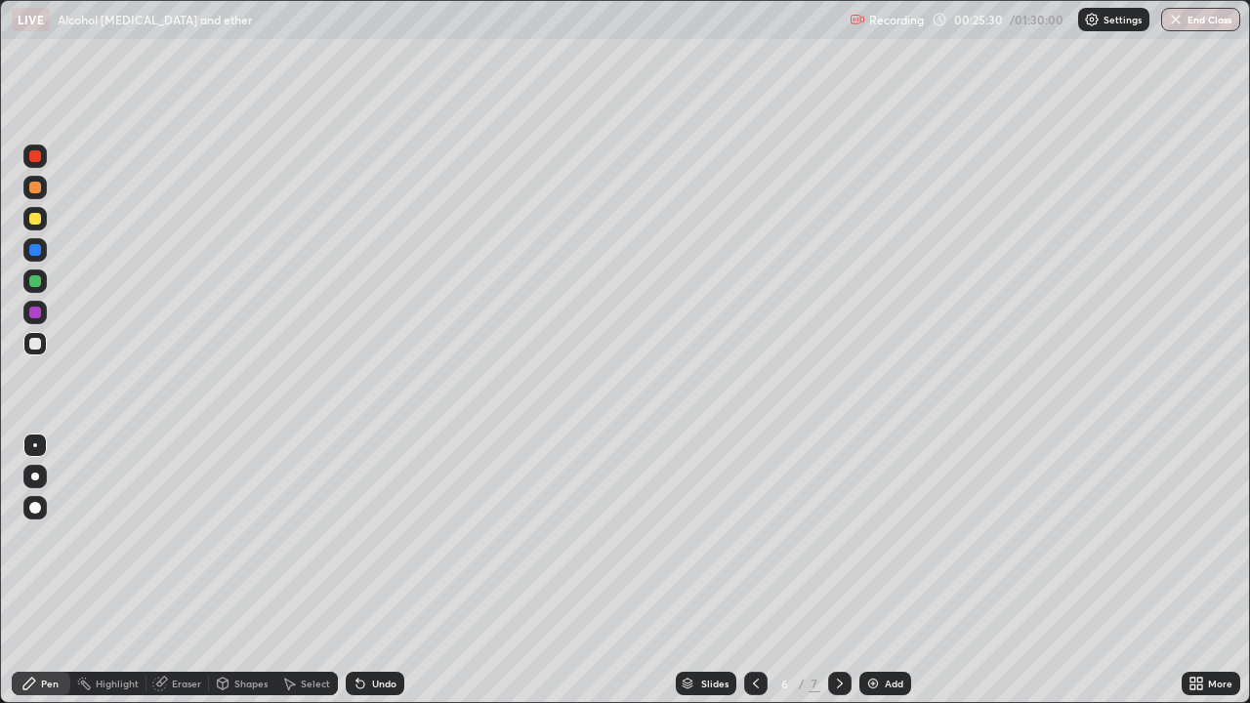
click at [373, 537] on div "Undo" at bounding box center [375, 683] width 59 height 23
click at [375, 537] on div "Undo" at bounding box center [384, 684] width 24 height 10
click at [374, 537] on div "Undo" at bounding box center [384, 684] width 24 height 10
click at [41, 537] on div "Pen" at bounding box center [50, 684] width 18 height 10
click at [27, 537] on icon at bounding box center [29, 684] width 12 height 12
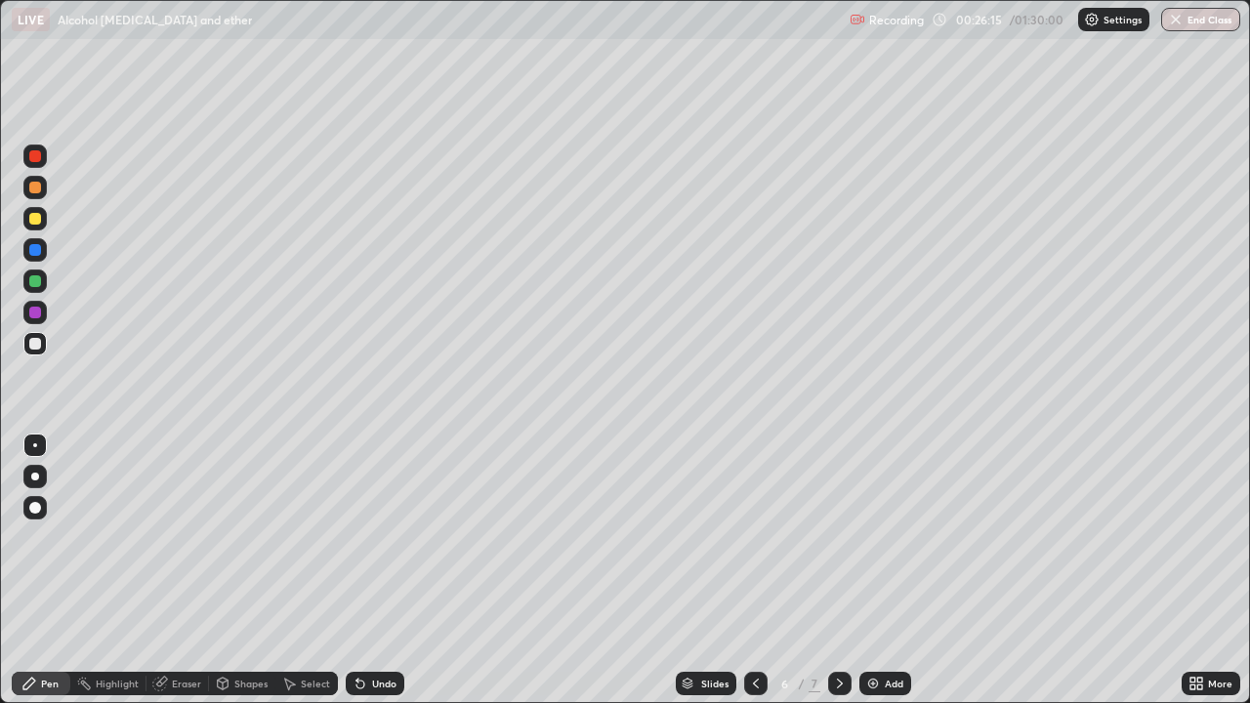
click at [902, 537] on div "Add" at bounding box center [885, 683] width 52 height 23
click at [380, 537] on div "Undo" at bounding box center [384, 684] width 24 height 10
click at [381, 537] on div "Undo" at bounding box center [384, 684] width 24 height 10
click at [380, 537] on div "Undo" at bounding box center [384, 684] width 24 height 10
click at [379, 537] on div "Undo" at bounding box center [384, 684] width 24 height 10
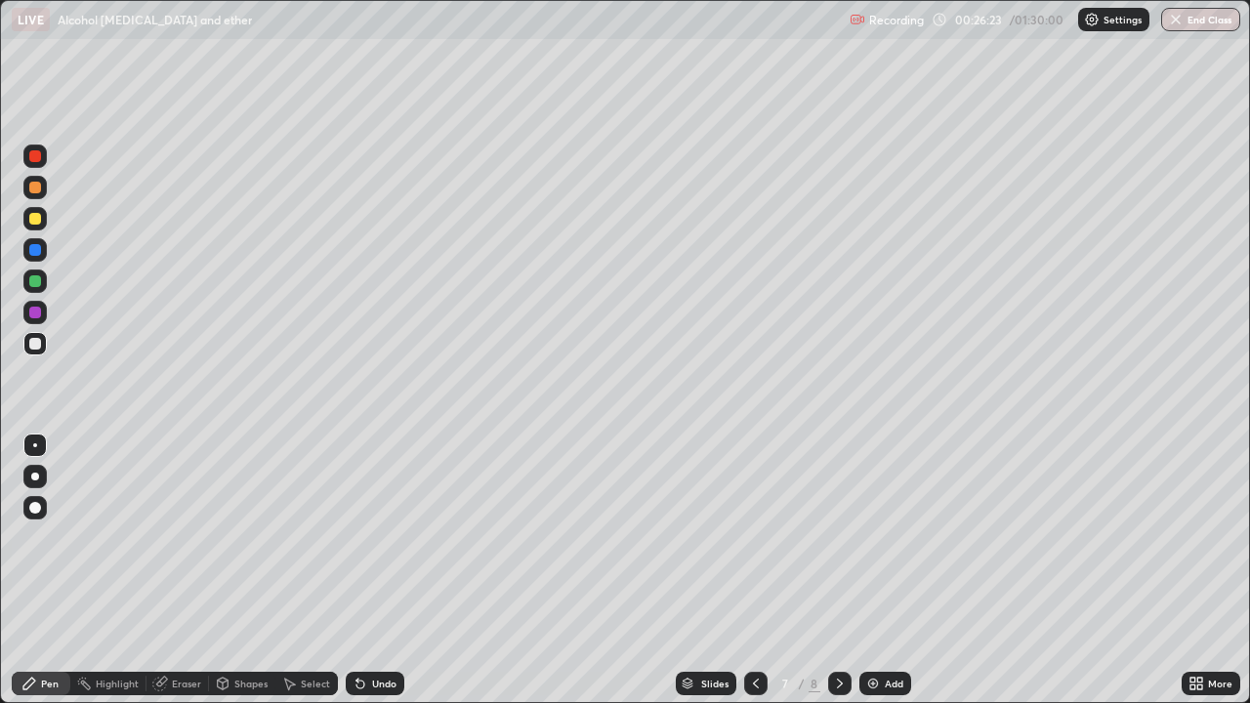
click at [373, 537] on div "Undo" at bounding box center [384, 684] width 24 height 10
click at [378, 537] on div "Undo" at bounding box center [375, 683] width 59 height 23
click at [377, 537] on div "Undo" at bounding box center [384, 684] width 24 height 10
click at [374, 537] on div "Undo" at bounding box center [384, 684] width 24 height 10
click at [377, 537] on div "Undo" at bounding box center [384, 684] width 24 height 10
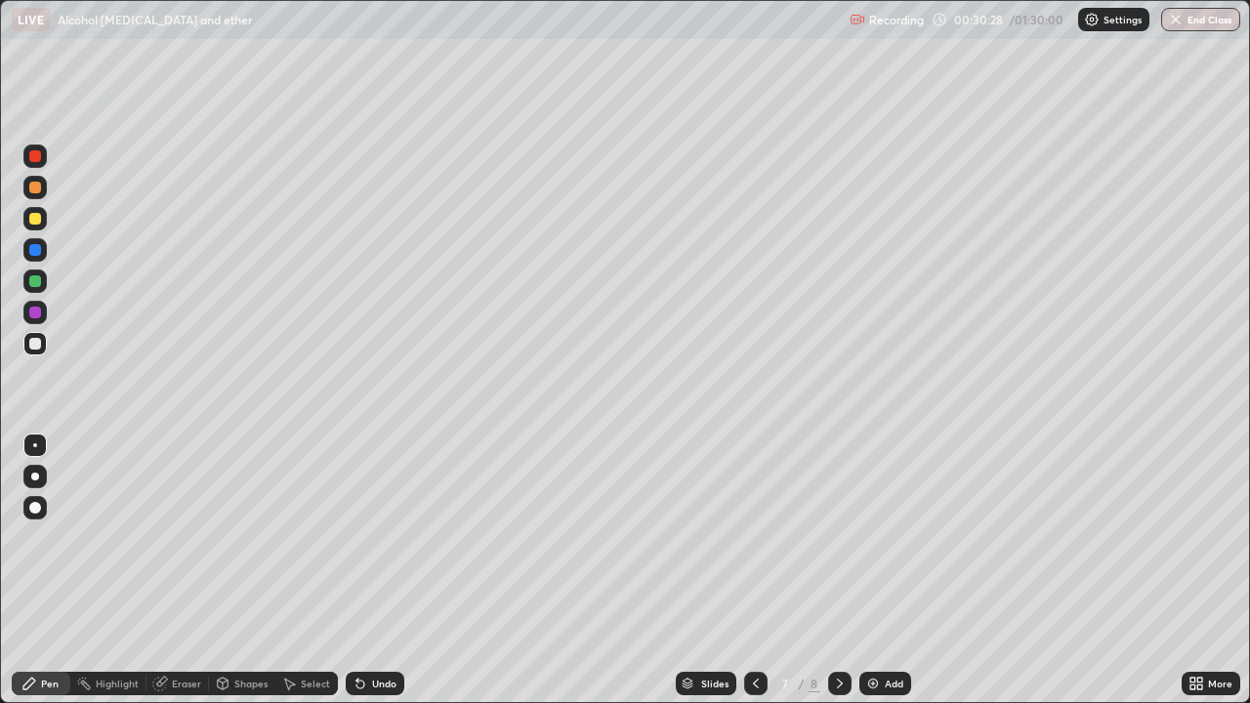
click at [382, 537] on div "Undo" at bounding box center [375, 683] width 59 height 23
click at [745, 537] on div at bounding box center [755, 683] width 23 height 23
click at [838, 537] on icon at bounding box center [840, 684] width 16 height 16
click at [847, 537] on div at bounding box center [839, 683] width 23 height 23
click at [878, 537] on img at bounding box center [873, 684] width 16 height 16
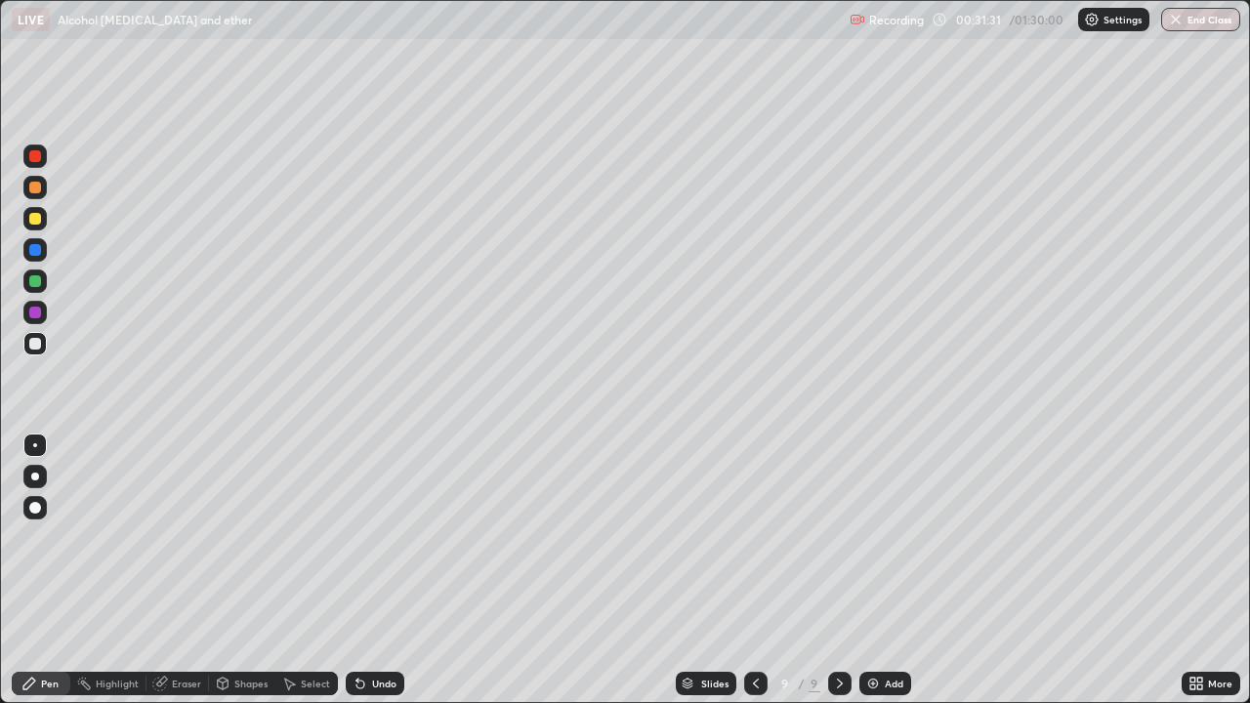
click at [37, 223] on div at bounding box center [35, 219] width 12 height 12
click at [39, 282] on div at bounding box center [35, 281] width 12 height 12
click at [14, 54] on div "Erase all" at bounding box center [35, 351] width 47 height 625
click at [839, 537] on icon at bounding box center [840, 684] width 16 height 16
click at [893, 537] on div "Add" at bounding box center [894, 684] width 19 height 10
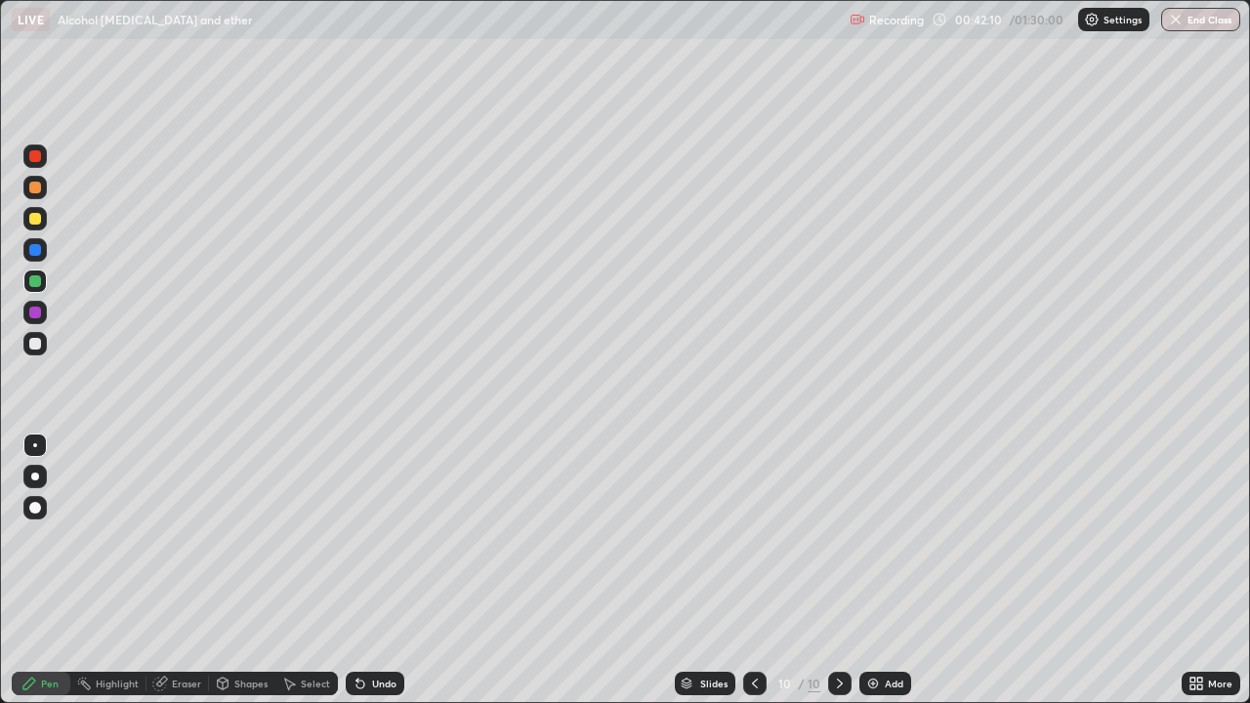
click at [885, 537] on div "Add" at bounding box center [894, 684] width 19 height 10
click at [32, 224] on div at bounding box center [35, 219] width 12 height 12
click at [373, 537] on div "Undo" at bounding box center [384, 684] width 24 height 10
click at [888, 537] on div "Add" at bounding box center [894, 684] width 19 height 10
click at [249, 537] on div "Shapes" at bounding box center [250, 684] width 33 height 10
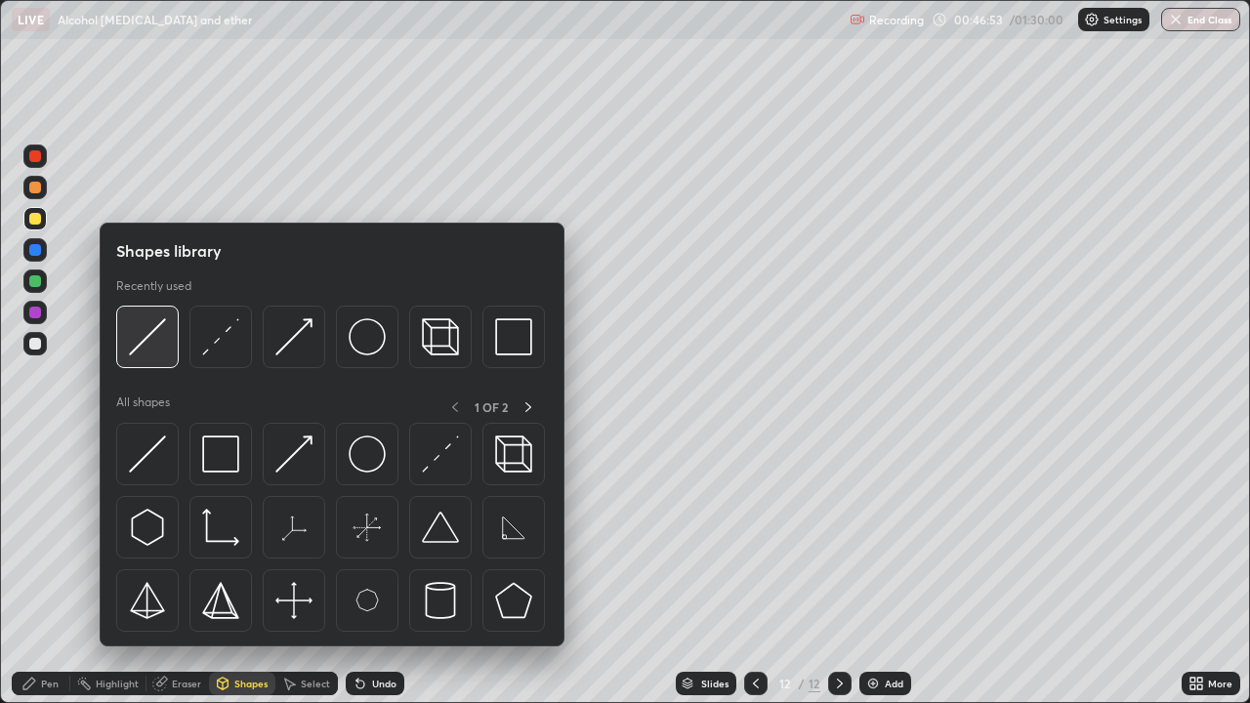
click at [147, 324] on img at bounding box center [147, 336] width 37 height 37
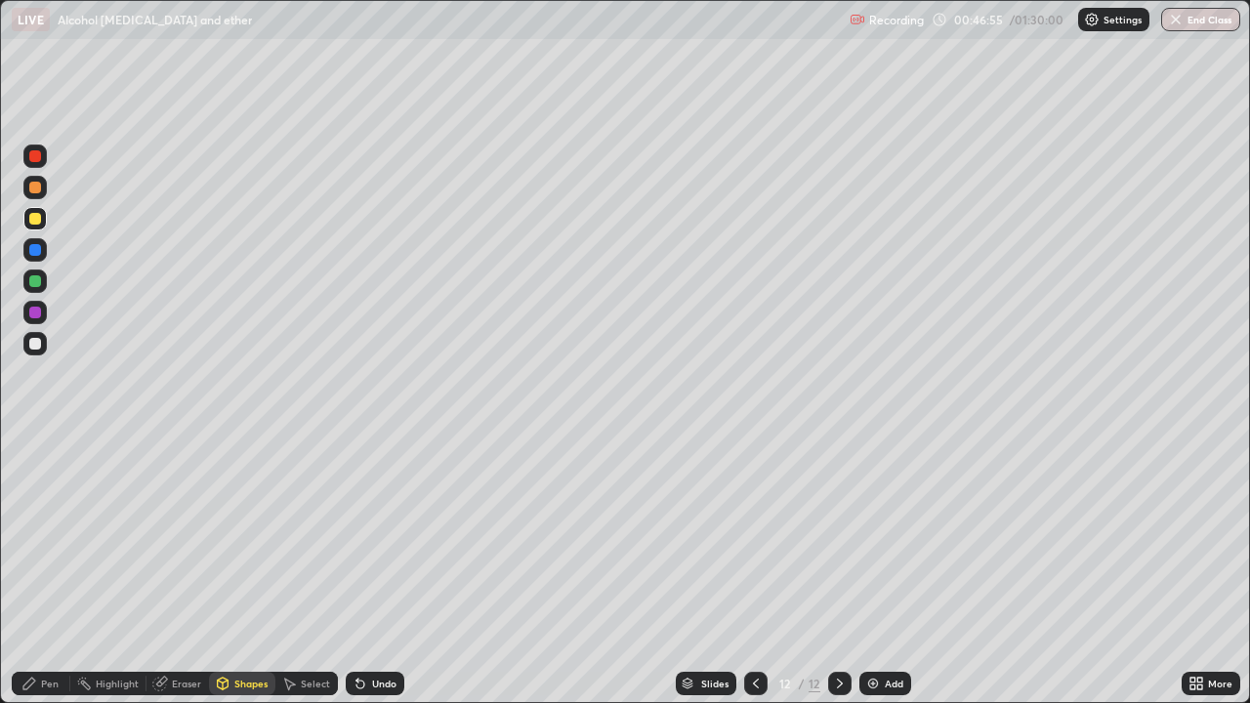
click at [31, 537] on icon at bounding box center [29, 684] width 12 height 12
click at [39, 537] on div "Pen" at bounding box center [41, 683] width 59 height 23
click at [253, 537] on div "Shapes" at bounding box center [250, 684] width 33 height 10
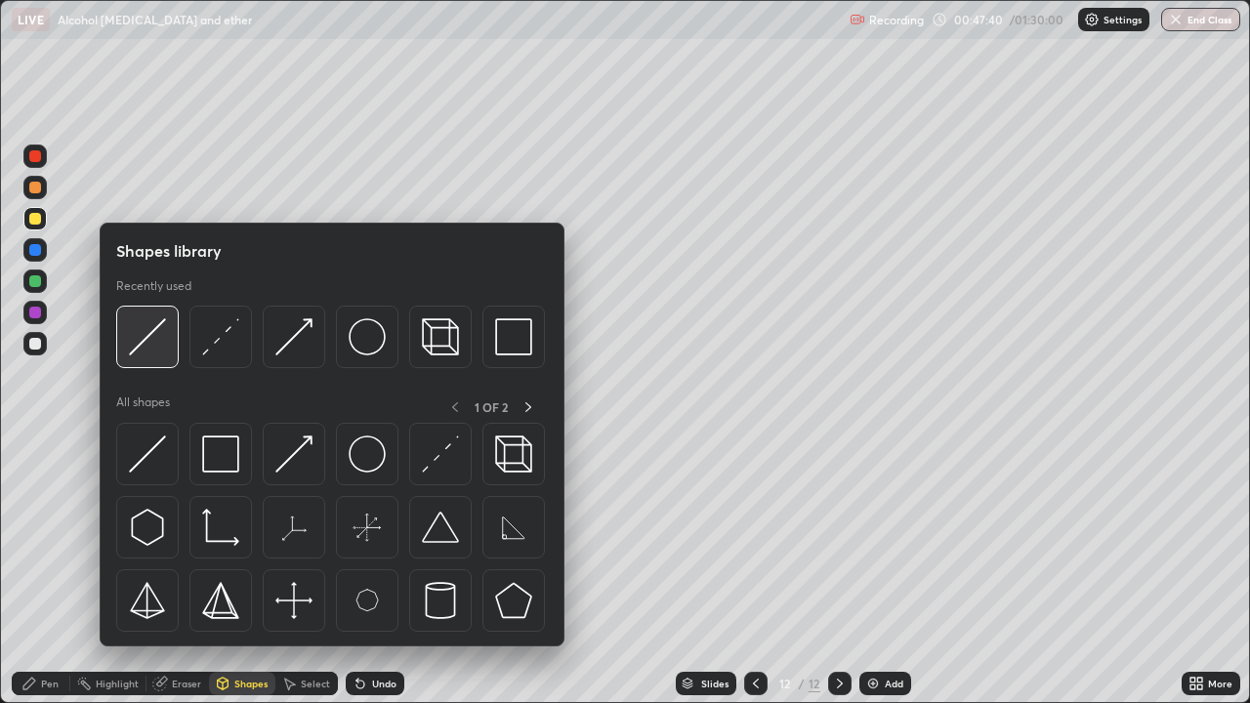
click at [144, 347] on img at bounding box center [147, 336] width 37 height 37
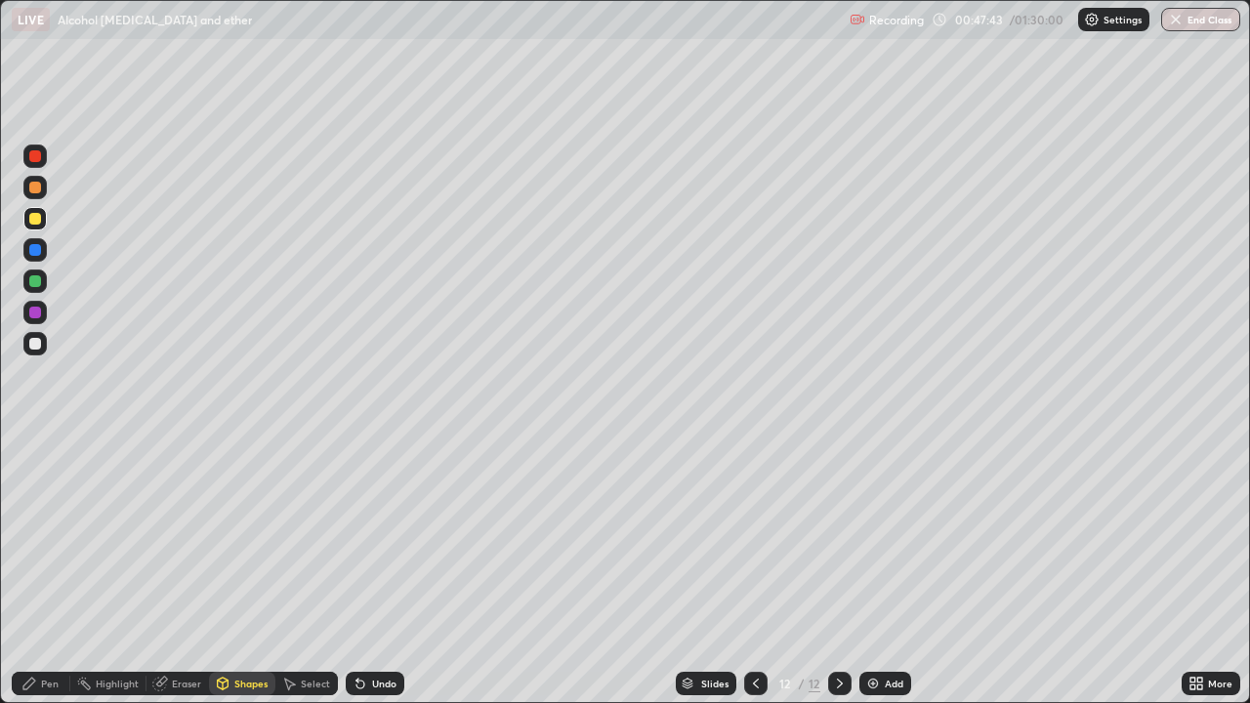
click at [55, 537] on div "Pen" at bounding box center [50, 684] width 18 height 10
click at [381, 537] on div "Undo" at bounding box center [384, 684] width 24 height 10
click at [365, 537] on icon at bounding box center [360, 684] width 16 height 16
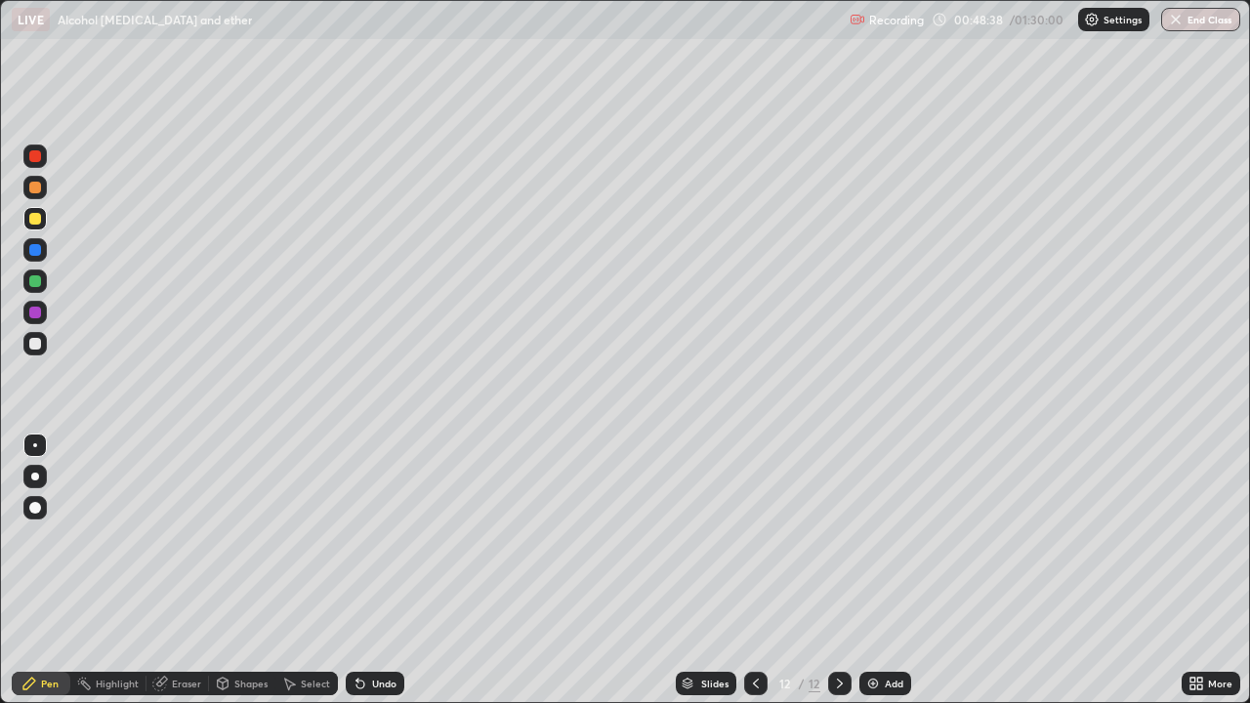
click at [366, 537] on div "Undo" at bounding box center [375, 683] width 59 height 23
click at [372, 537] on div "Undo" at bounding box center [384, 684] width 24 height 10
click at [373, 537] on div "Undo" at bounding box center [384, 684] width 24 height 10
click at [374, 537] on div "Undo" at bounding box center [384, 684] width 24 height 10
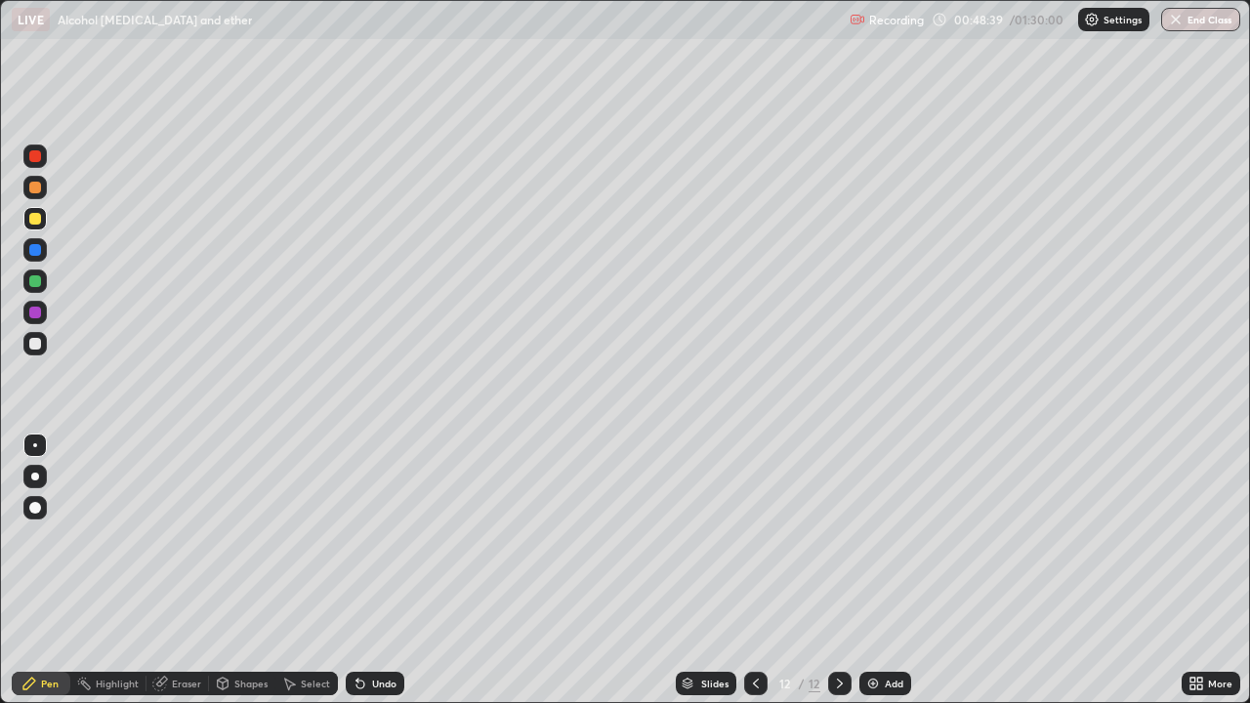
click at [375, 537] on div "Undo" at bounding box center [384, 684] width 24 height 10
click at [893, 537] on div "Add" at bounding box center [885, 683] width 52 height 23
click at [30, 340] on div at bounding box center [35, 344] width 12 height 12
click at [241, 537] on div "Shapes" at bounding box center [242, 683] width 66 height 23
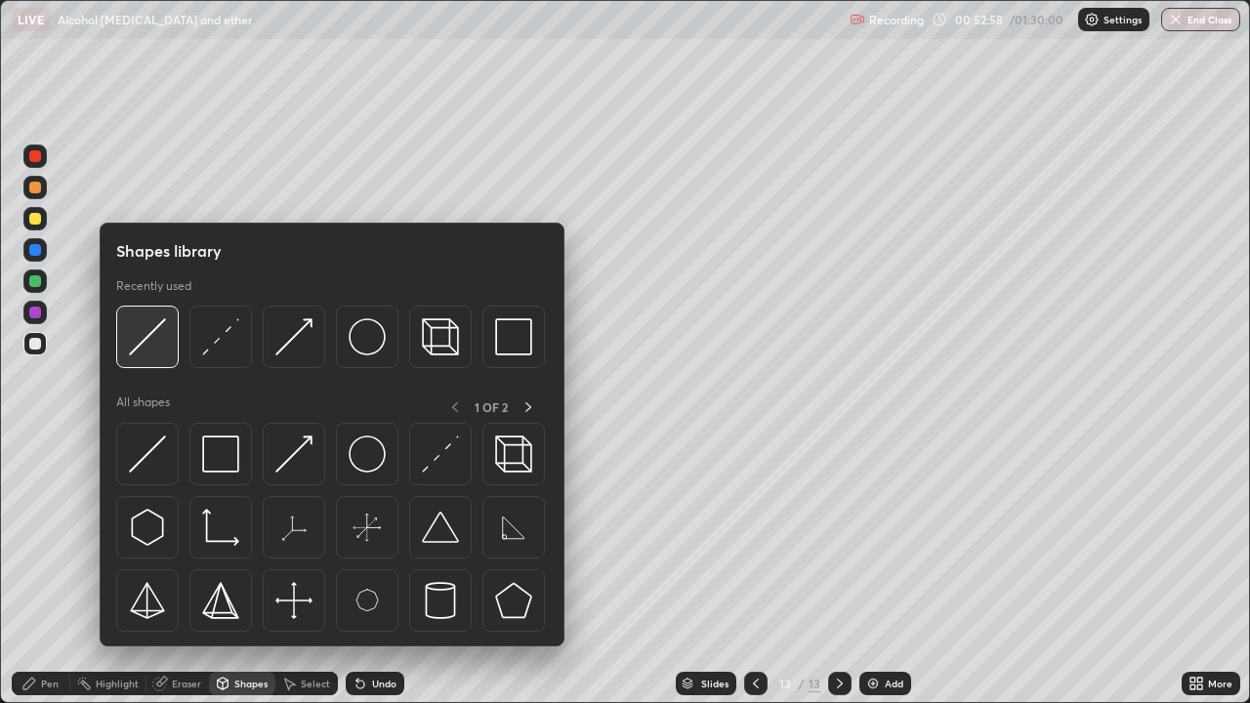
click at [144, 356] on div at bounding box center [147, 337] width 62 height 62
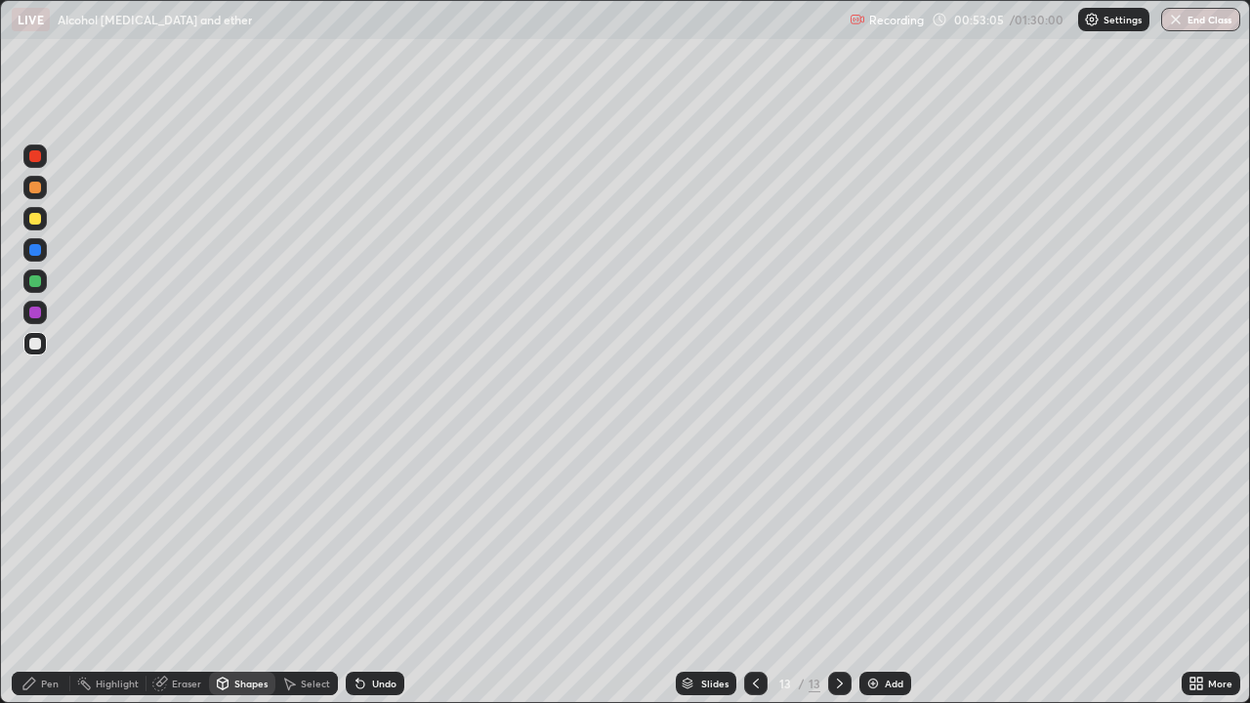
click at [40, 537] on div "Pen" at bounding box center [41, 683] width 59 height 23
click at [754, 537] on icon at bounding box center [756, 684] width 16 height 16
click at [843, 537] on div at bounding box center [839, 683] width 23 height 23
click at [885, 537] on div "Add" at bounding box center [885, 683] width 52 height 23
click at [43, 350] on div at bounding box center [34, 343] width 23 height 23
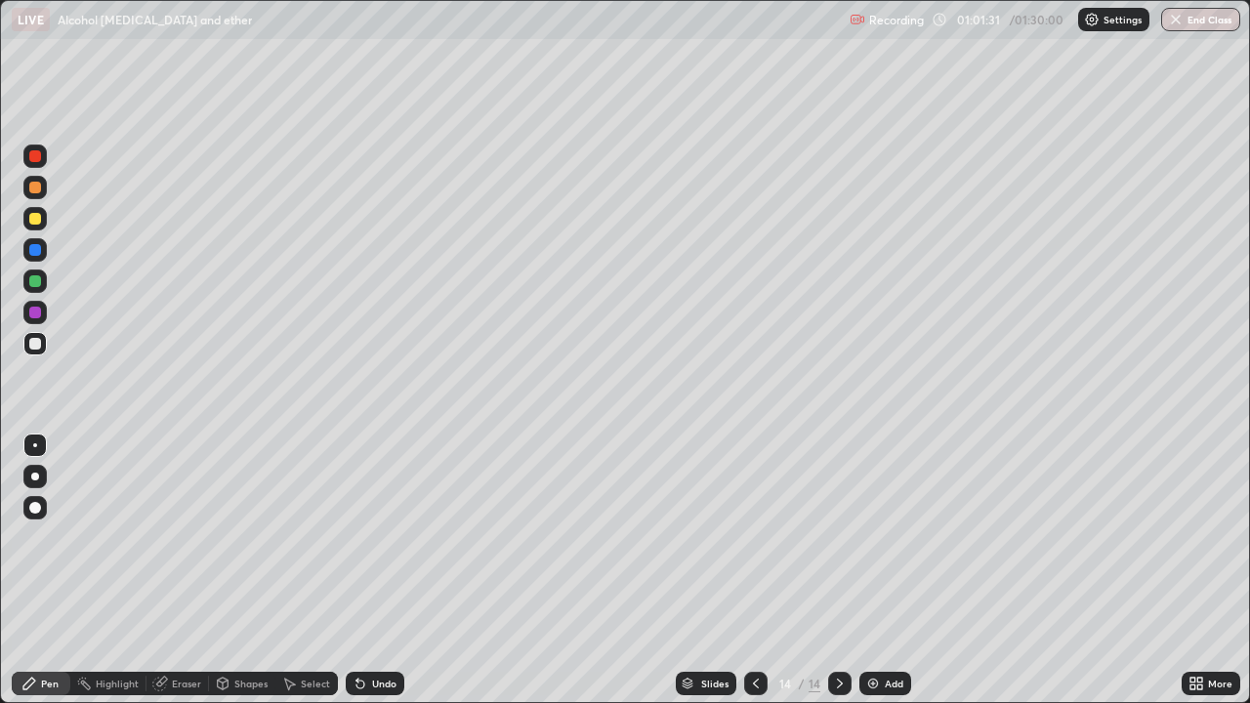
click at [888, 537] on div "Add" at bounding box center [894, 684] width 19 height 10
click at [37, 227] on div at bounding box center [34, 218] width 23 height 23
click at [358, 537] on icon at bounding box center [360, 684] width 8 height 8
click at [372, 537] on div "Undo" at bounding box center [384, 684] width 24 height 10
click at [373, 537] on div "Undo" at bounding box center [375, 683] width 59 height 23
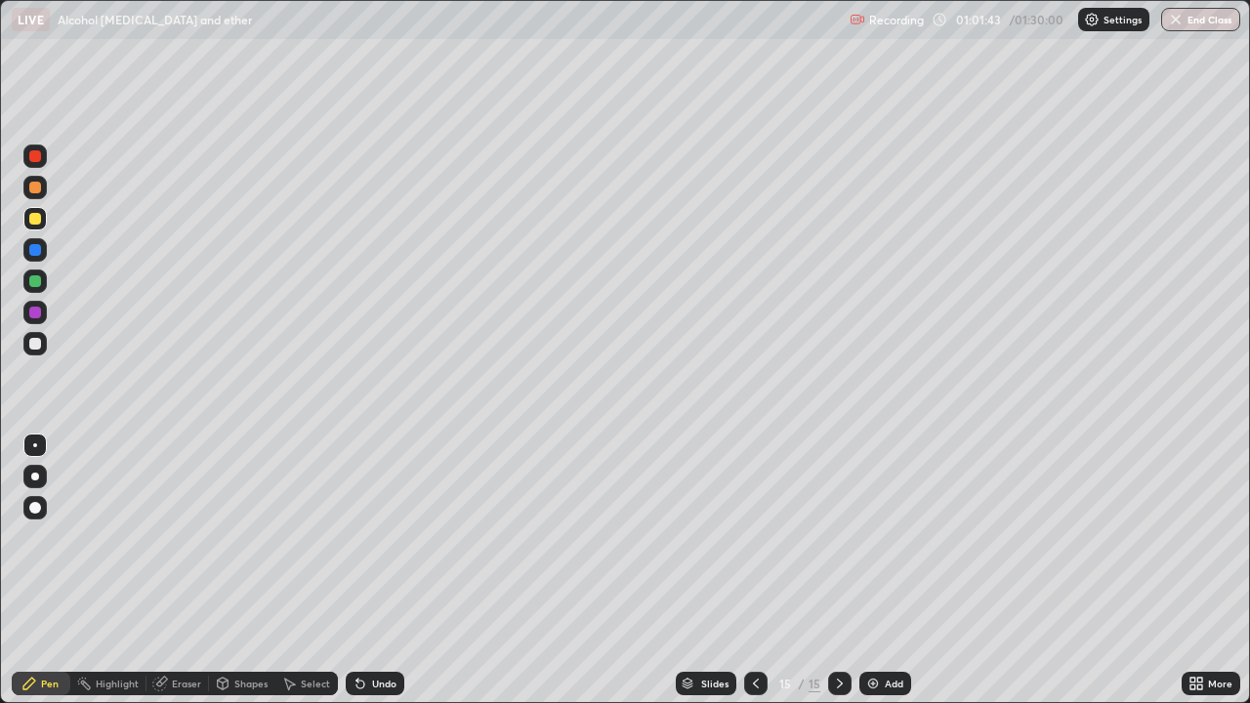
click at [375, 537] on div "Undo" at bounding box center [375, 683] width 59 height 23
click at [374, 537] on div "Undo" at bounding box center [375, 683] width 59 height 23
click at [374, 537] on div "Undo" at bounding box center [384, 684] width 24 height 10
click at [32, 285] on div at bounding box center [35, 281] width 12 height 12
click at [30, 227] on div at bounding box center [34, 218] width 23 height 23
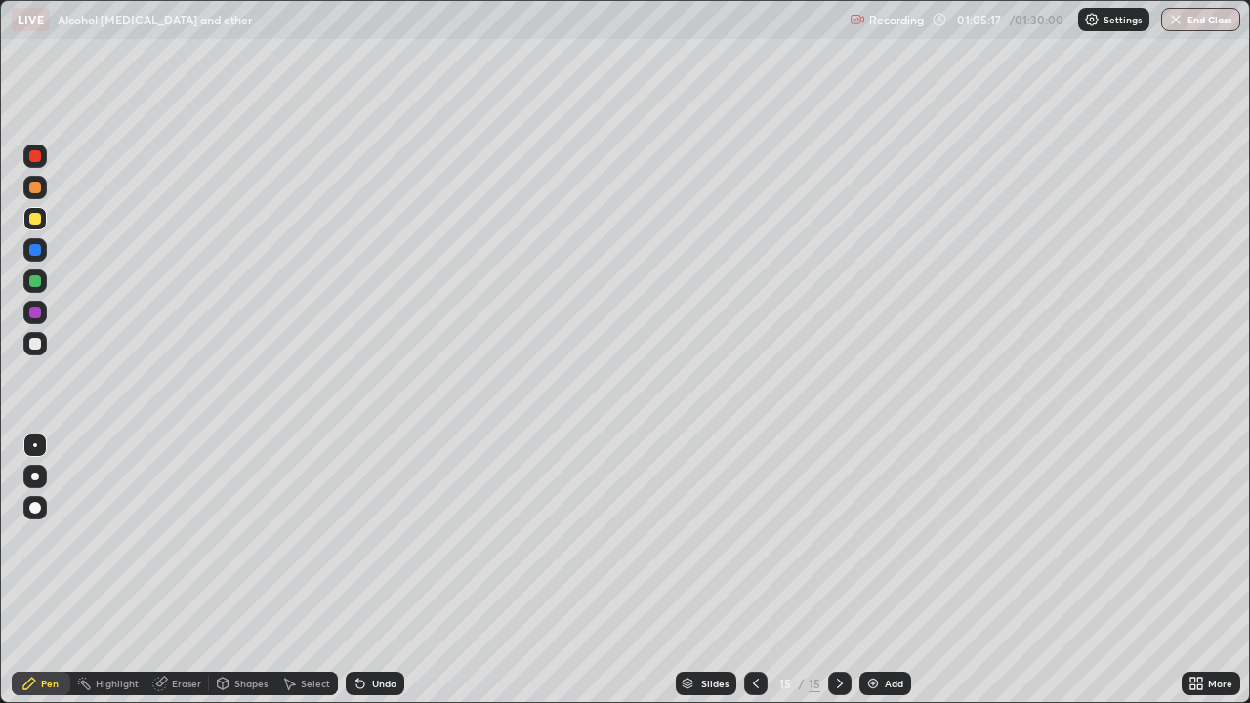
click at [45, 537] on div "Pen" at bounding box center [50, 684] width 18 height 10
click at [36, 281] on div at bounding box center [35, 281] width 12 height 12
click at [895, 537] on div "Add" at bounding box center [894, 684] width 19 height 10
click at [38, 348] on div at bounding box center [35, 344] width 12 height 12
click at [748, 537] on icon at bounding box center [756, 684] width 16 height 16
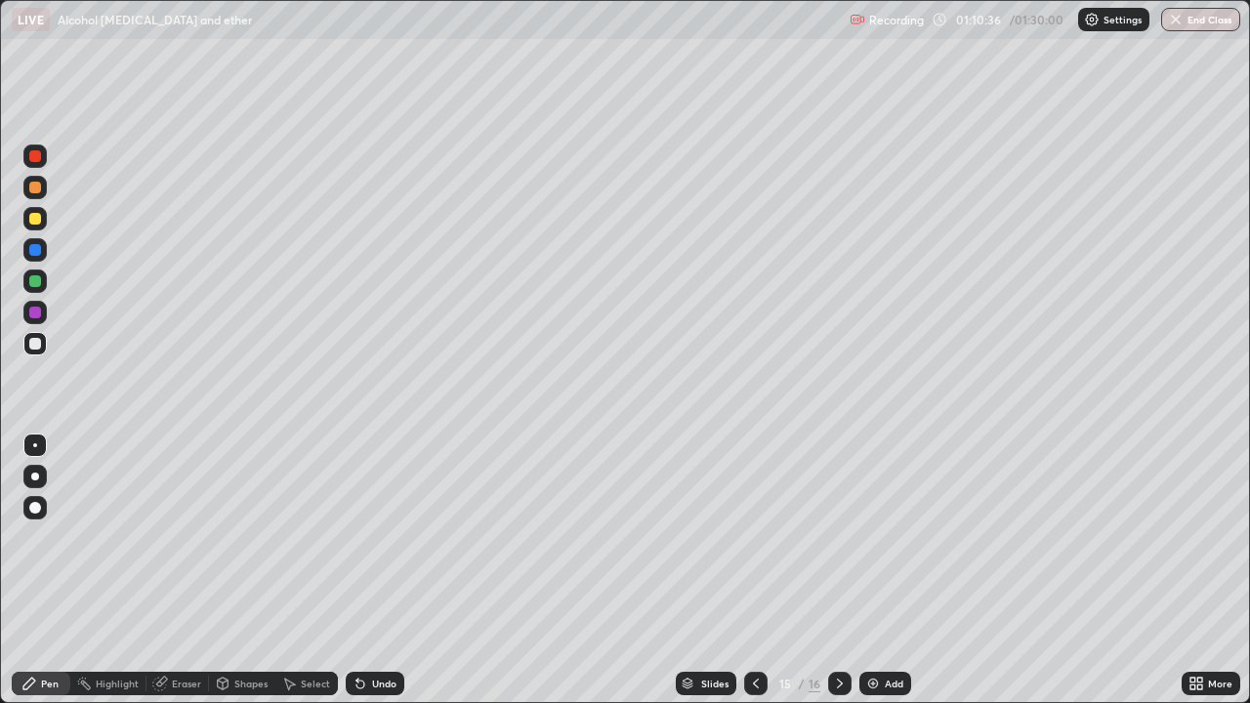
click at [891, 537] on div "Add" at bounding box center [894, 684] width 19 height 10
click at [36, 187] on div at bounding box center [35, 188] width 12 height 12
click at [39, 350] on div at bounding box center [34, 343] width 23 height 23
click at [39, 220] on div at bounding box center [35, 219] width 12 height 12
click at [27, 346] on div at bounding box center [34, 343] width 23 height 23
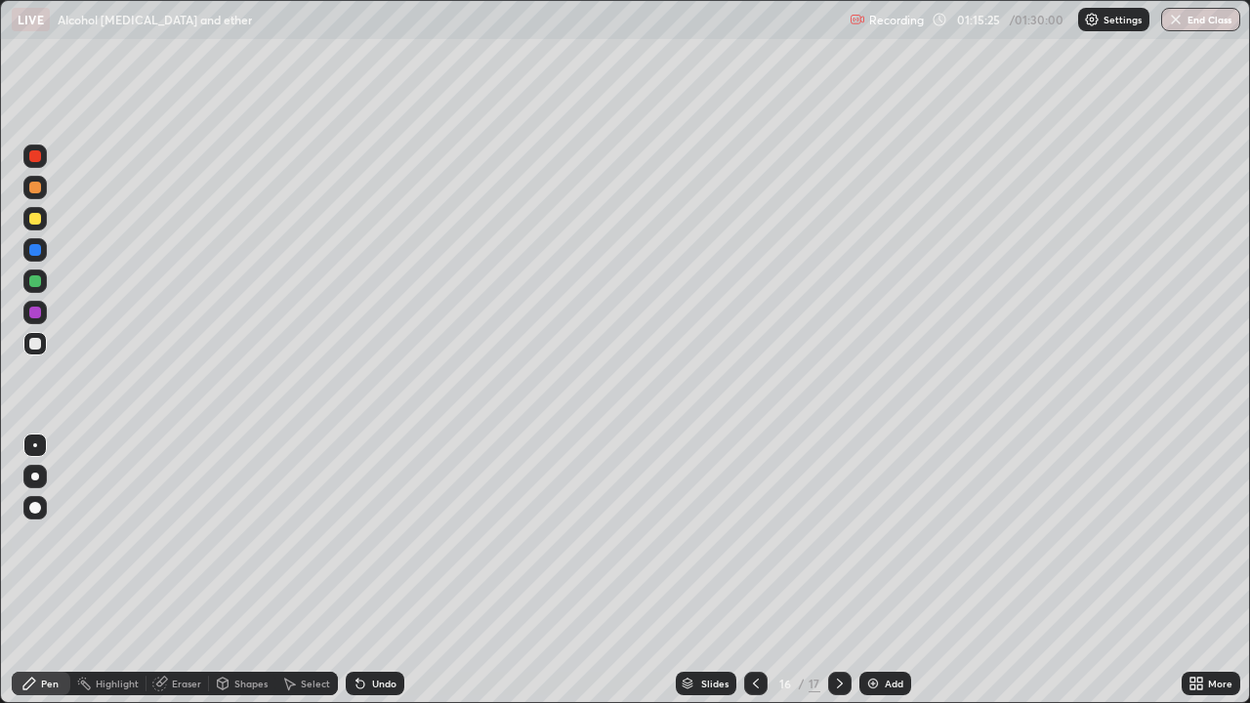
click at [754, 537] on icon at bounding box center [756, 684] width 16 height 16
click at [745, 537] on div at bounding box center [755, 683] width 23 height 23
click at [838, 537] on icon at bounding box center [840, 684] width 16 height 16
click at [840, 537] on icon at bounding box center [840, 684] width 16 height 16
click at [36, 344] on div at bounding box center [35, 344] width 12 height 12
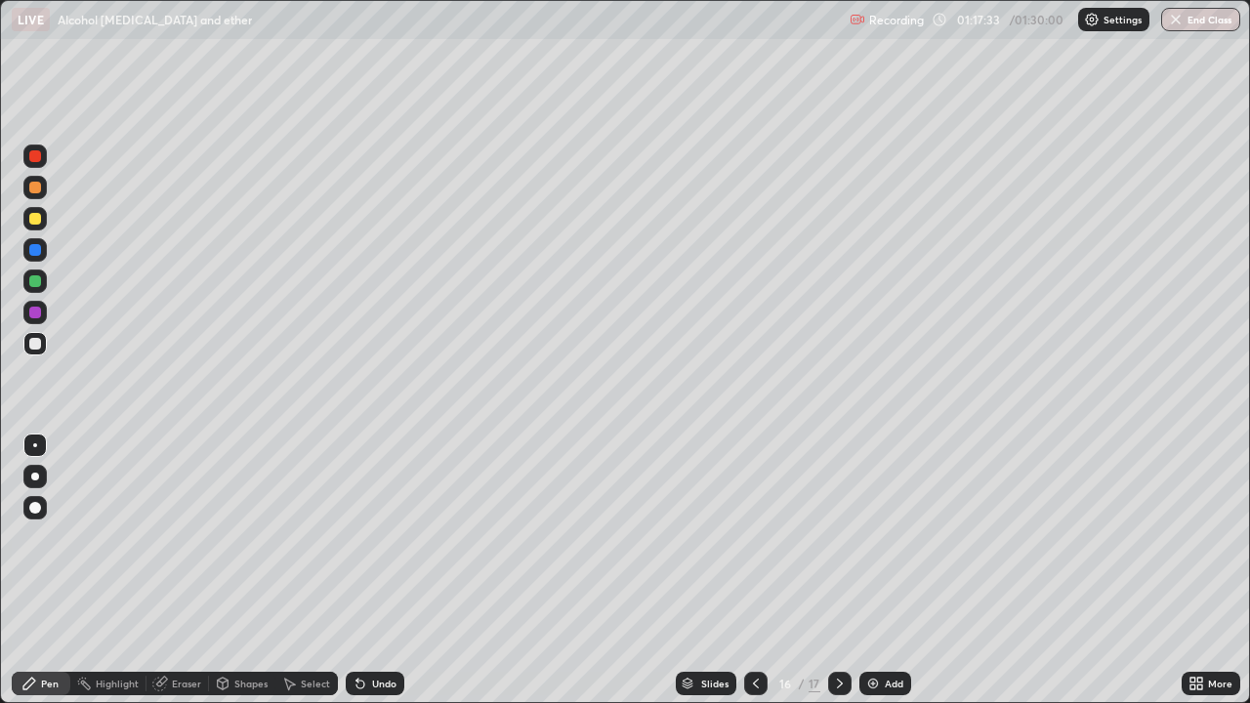
click at [892, 537] on div "Add" at bounding box center [894, 684] width 19 height 10
click at [39, 343] on div at bounding box center [35, 344] width 12 height 12
click at [50, 537] on div "Pen" at bounding box center [50, 684] width 18 height 10
click at [37, 344] on div at bounding box center [35, 344] width 12 height 12
click at [177, 537] on div "Eraser" at bounding box center [177, 683] width 62 height 23
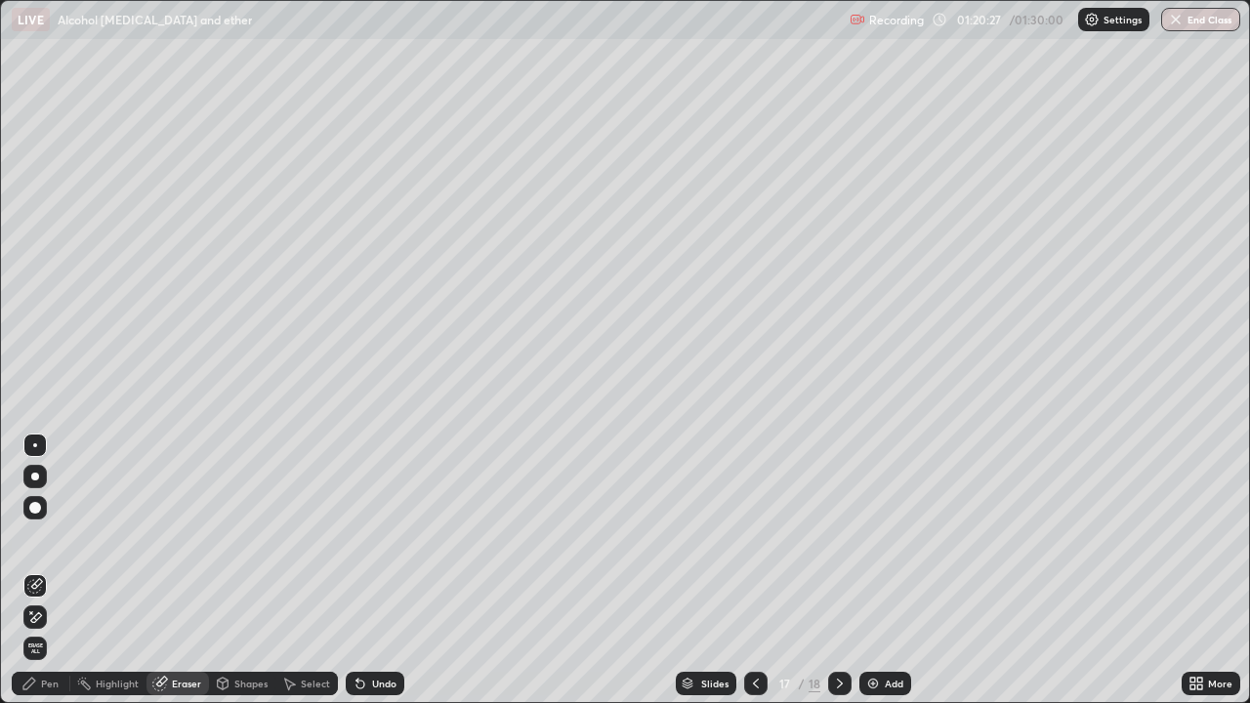
click at [907, 537] on div "Add" at bounding box center [885, 683] width 52 height 23
click at [43, 537] on div "Pen" at bounding box center [41, 683] width 59 height 23
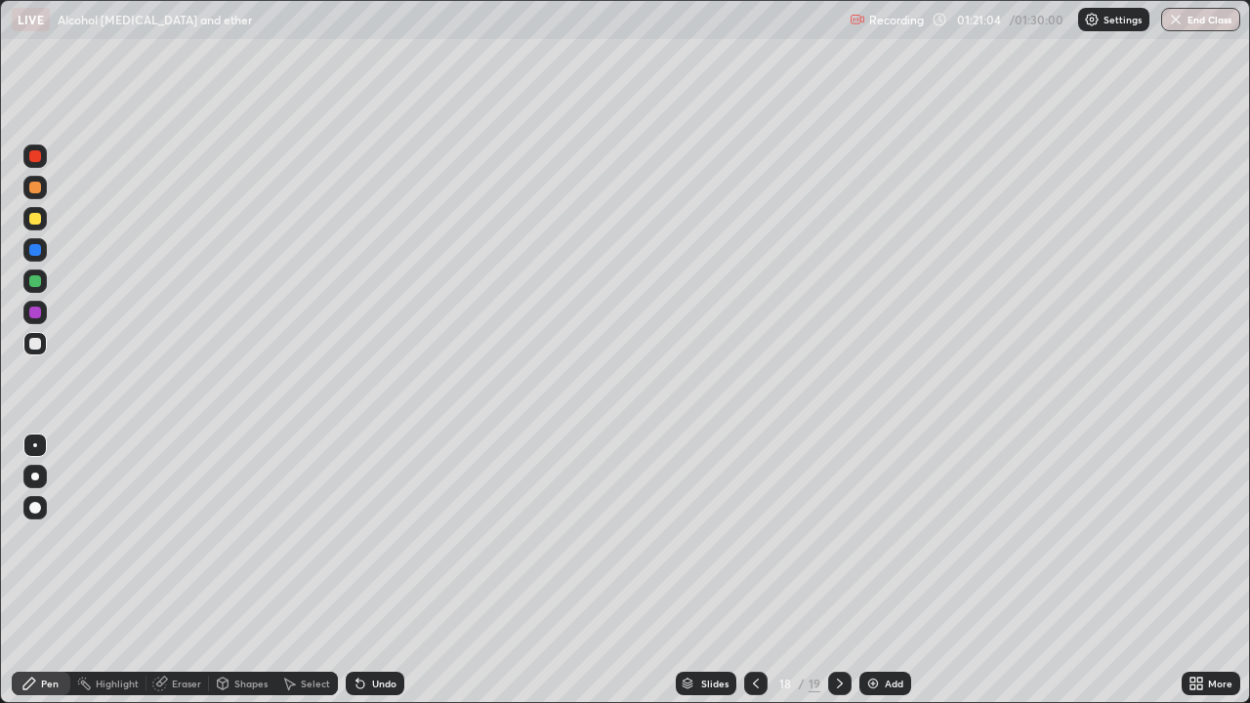
click at [754, 537] on icon at bounding box center [756, 684] width 16 height 16
click at [837, 537] on icon at bounding box center [840, 684] width 16 height 16
click at [838, 537] on icon at bounding box center [840, 684] width 16 height 16
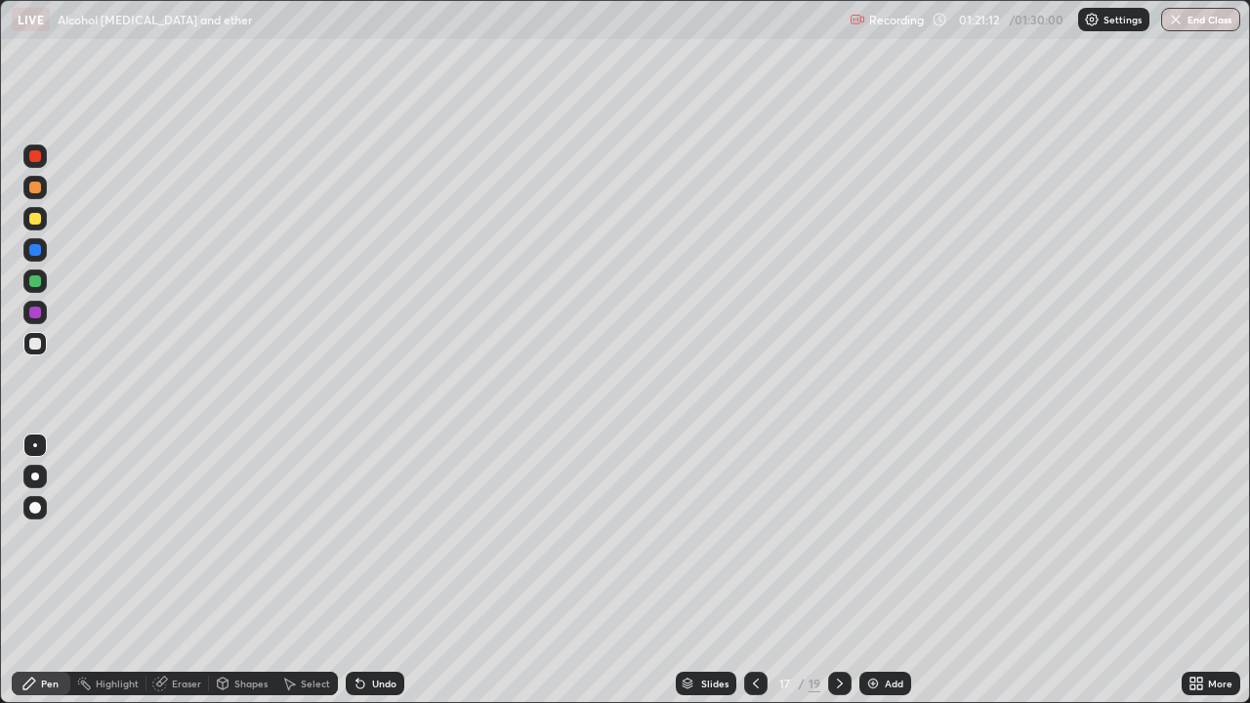
click at [840, 537] on icon at bounding box center [840, 684] width 16 height 16
click at [877, 537] on img at bounding box center [873, 684] width 16 height 16
click at [1204, 22] on button "End Class" at bounding box center [1201, 19] width 77 height 23
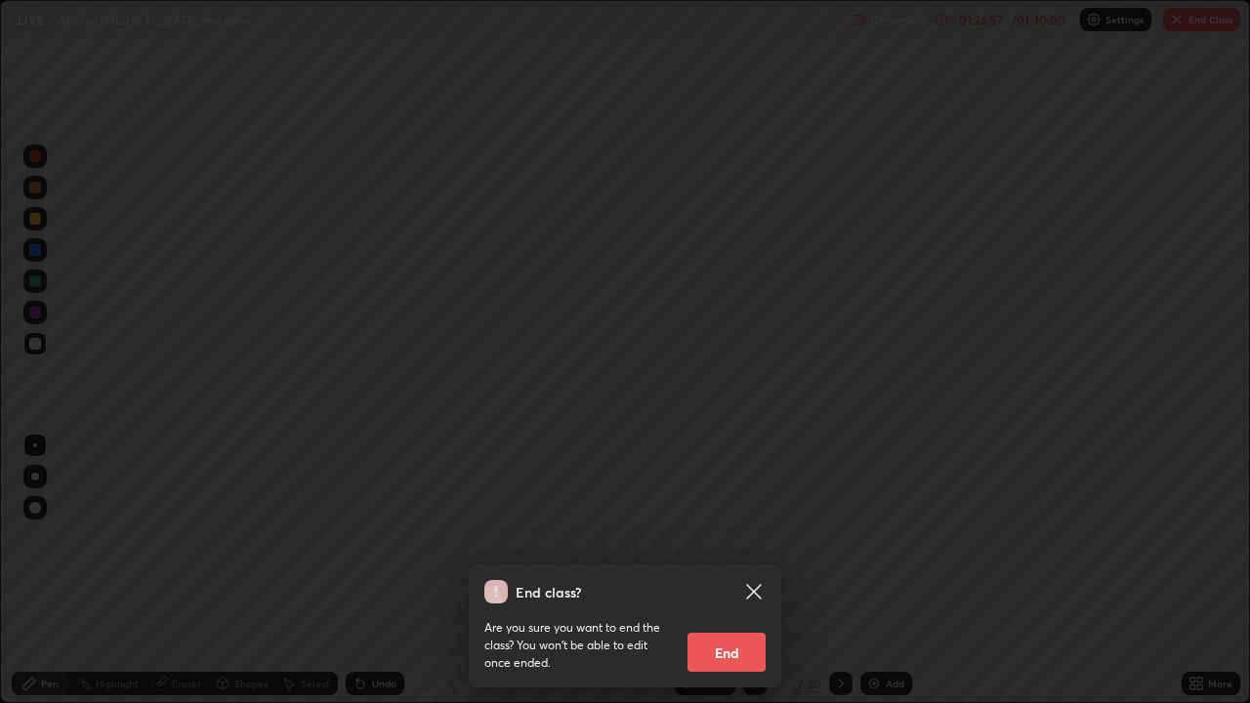
click at [727, 537] on button "End" at bounding box center [726, 652] width 78 height 39
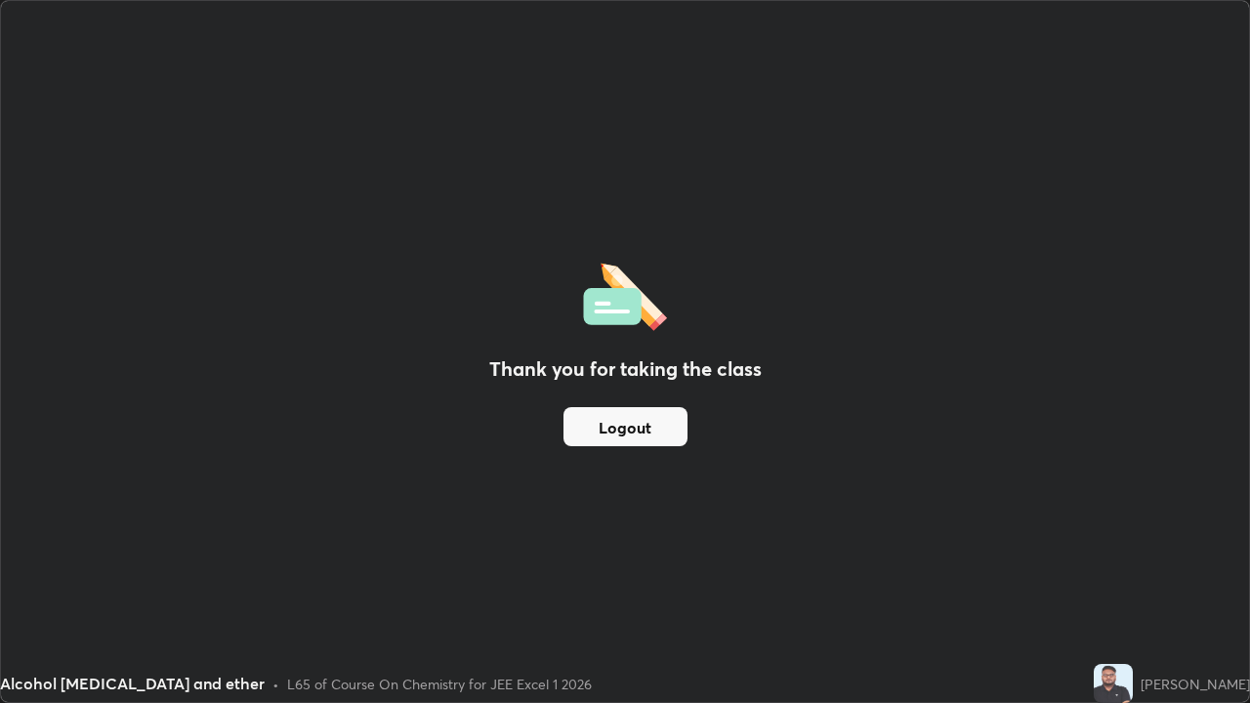
click at [612, 421] on button "Logout" at bounding box center [625, 426] width 124 height 39
